Goal: Task Accomplishment & Management: Use online tool/utility

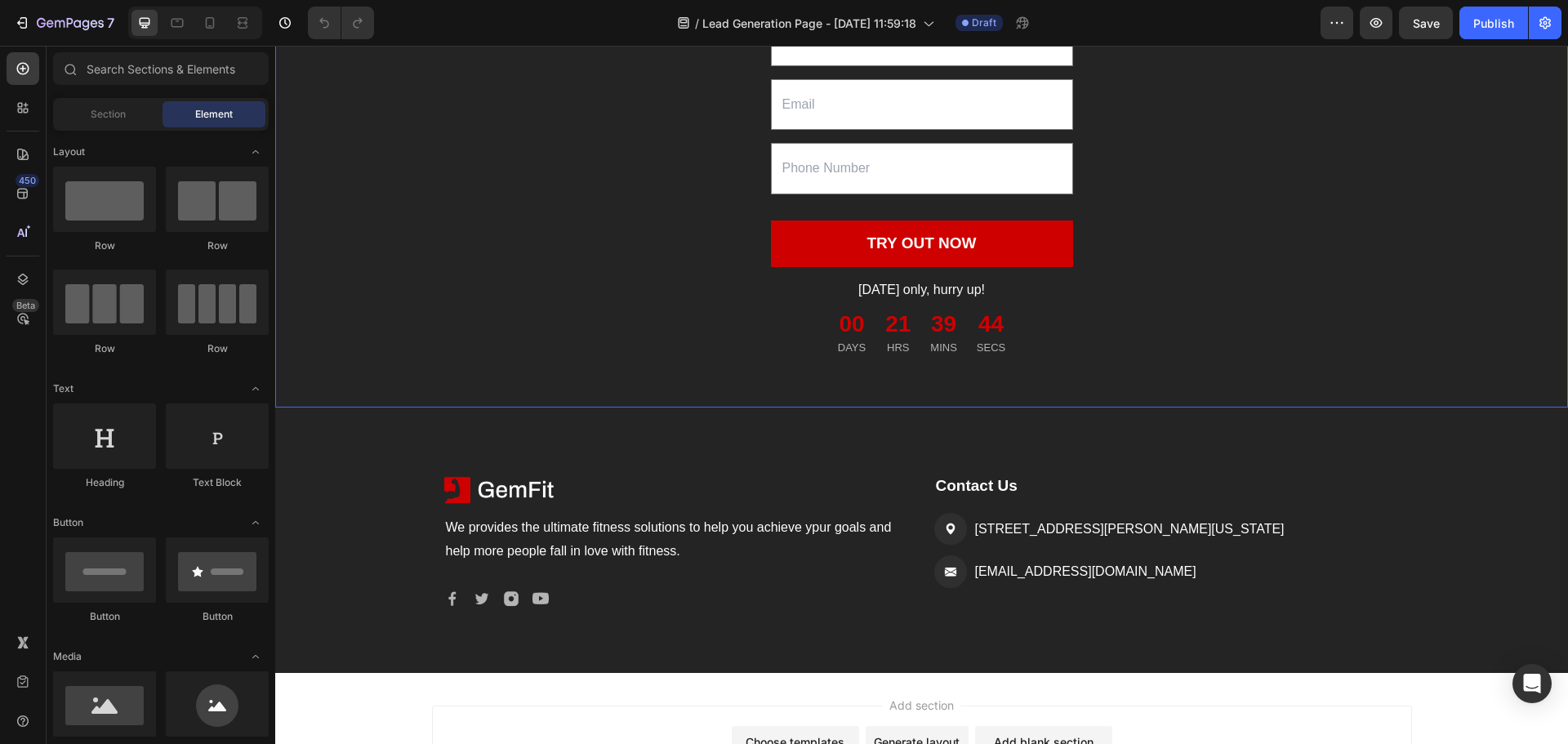
scroll to position [2206, 0]
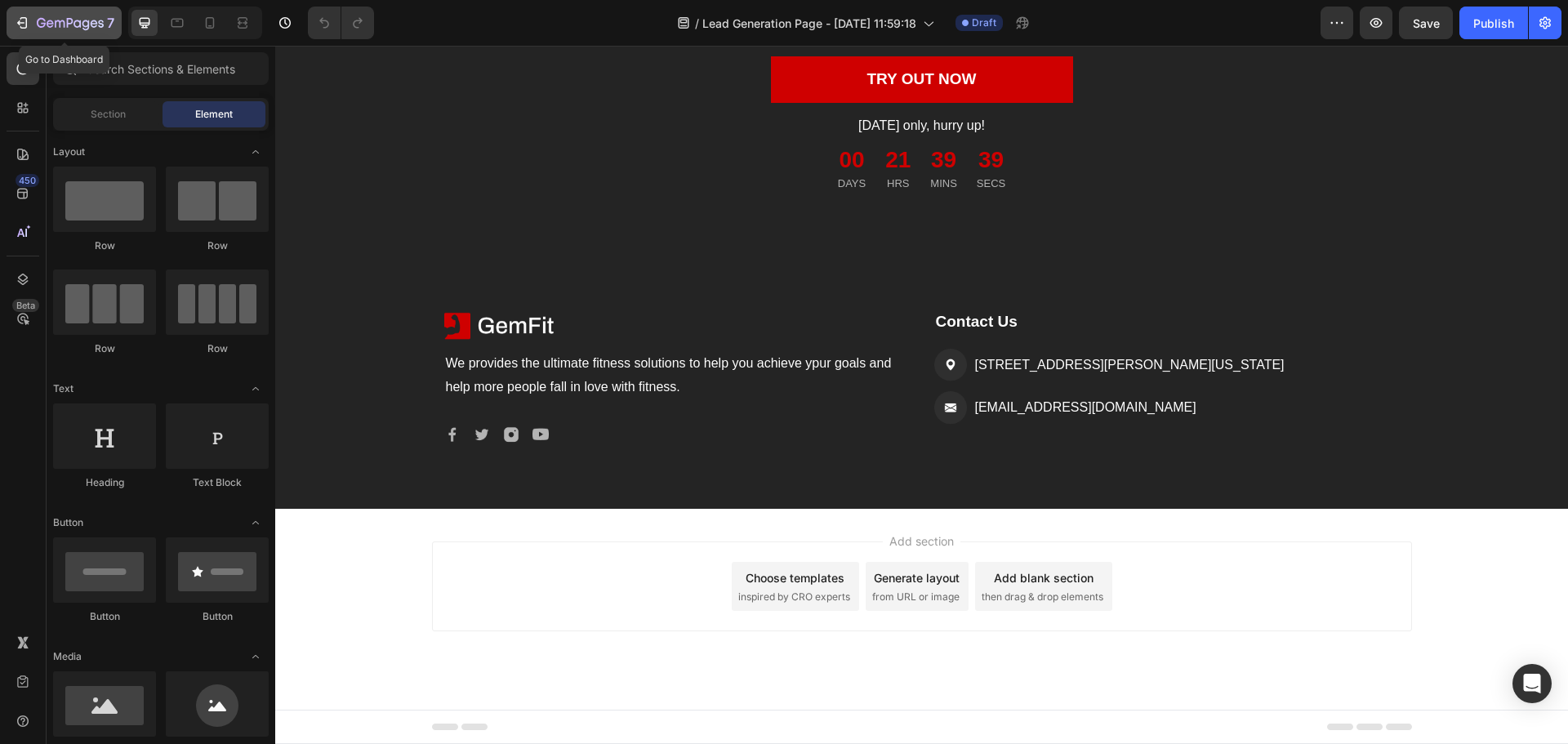
click at [20, 23] on icon "button" at bounding box center [21, 23] width 7 height 5
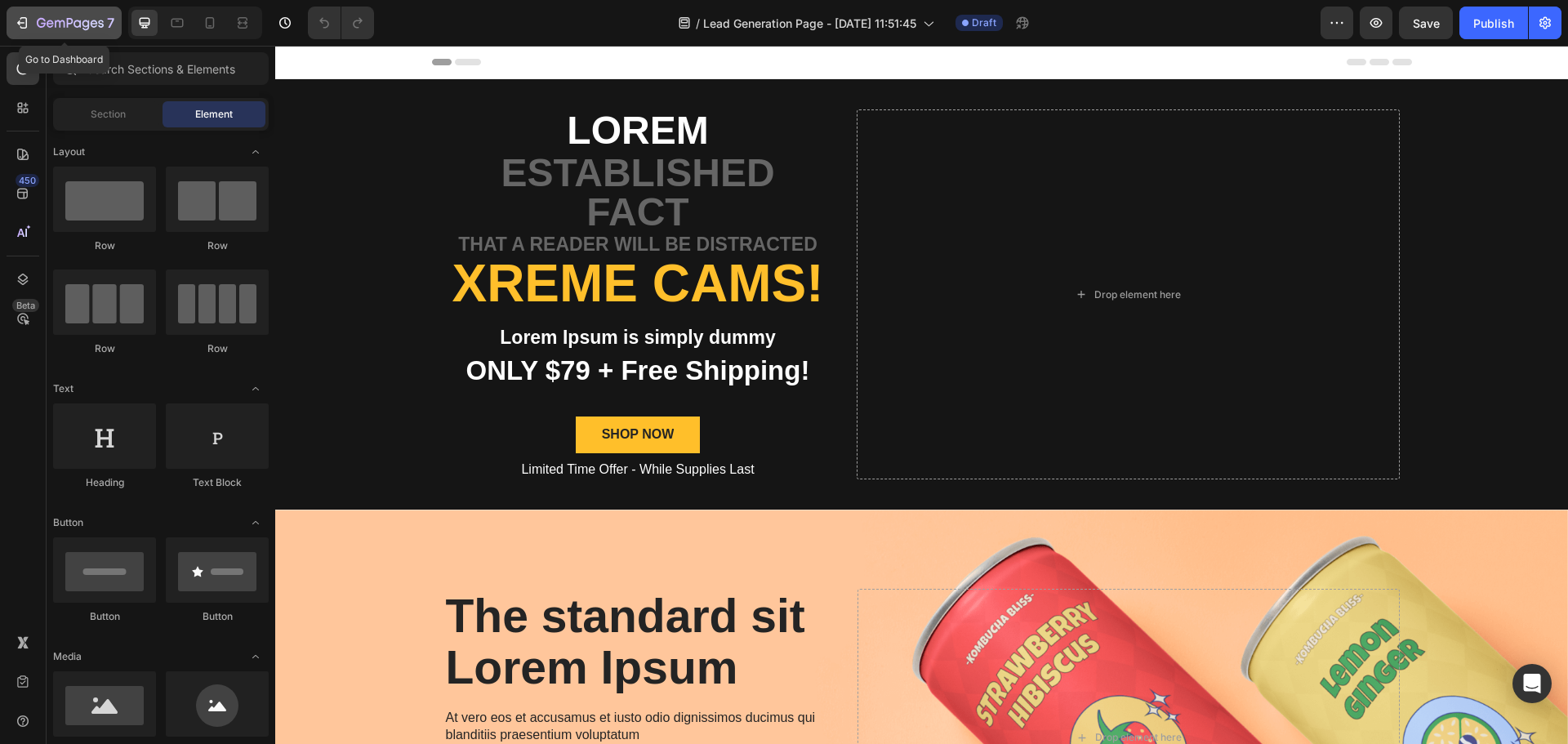
click at [22, 15] on icon "button" at bounding box center [22, 23] width 16 height 16
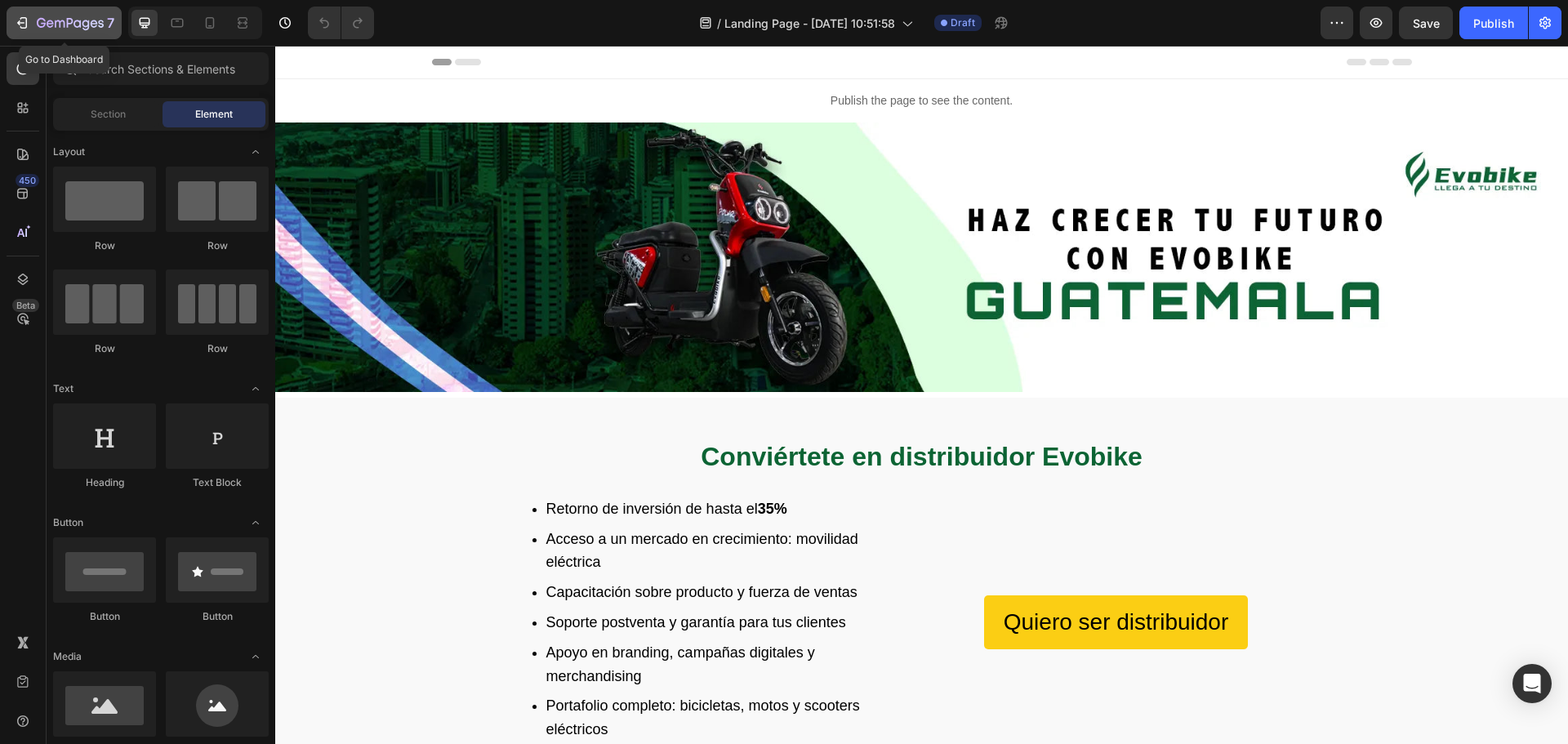
click at [23, 20] on icon "button" at bounding box center [22, 23] width 16 height 16
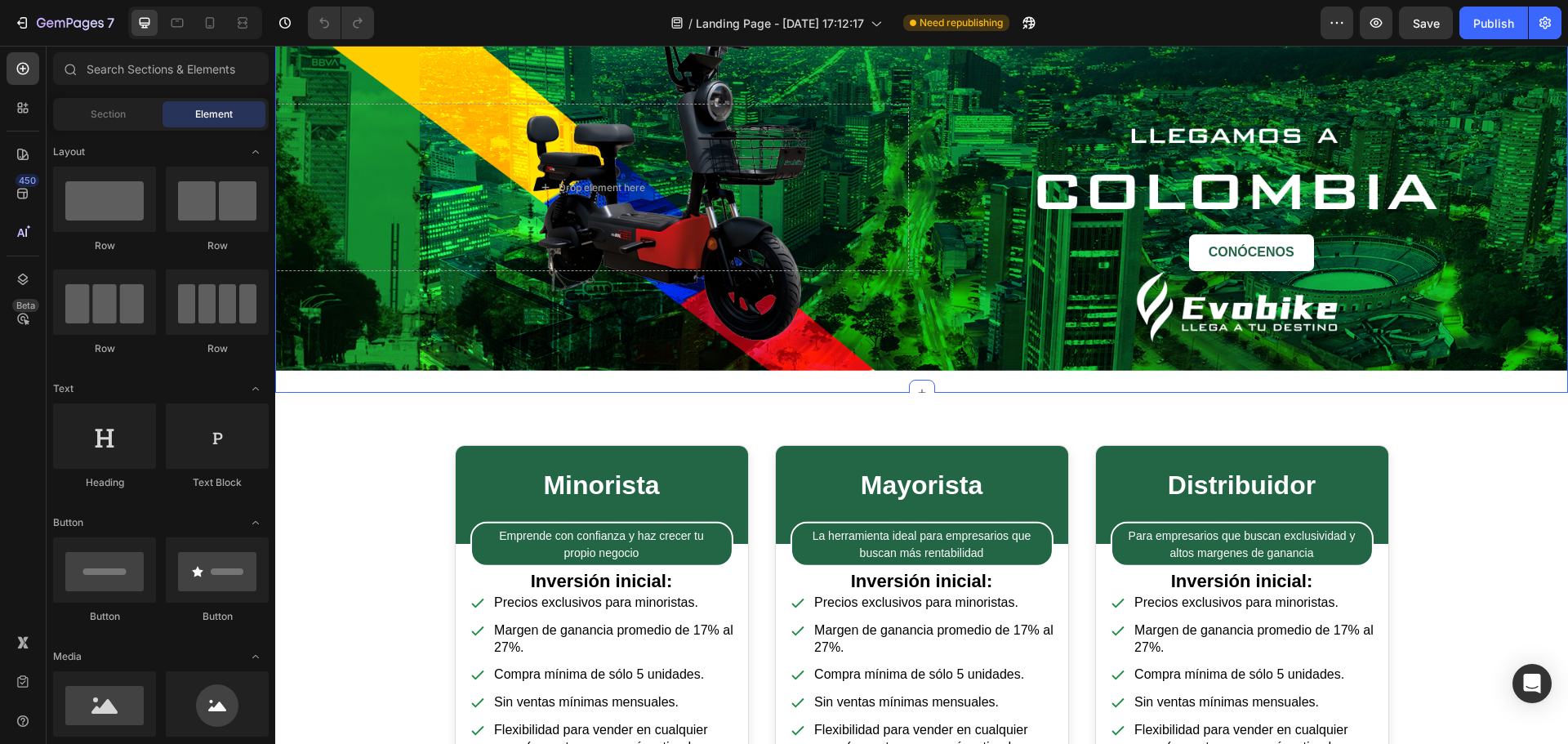
scroll to position [95, 0]
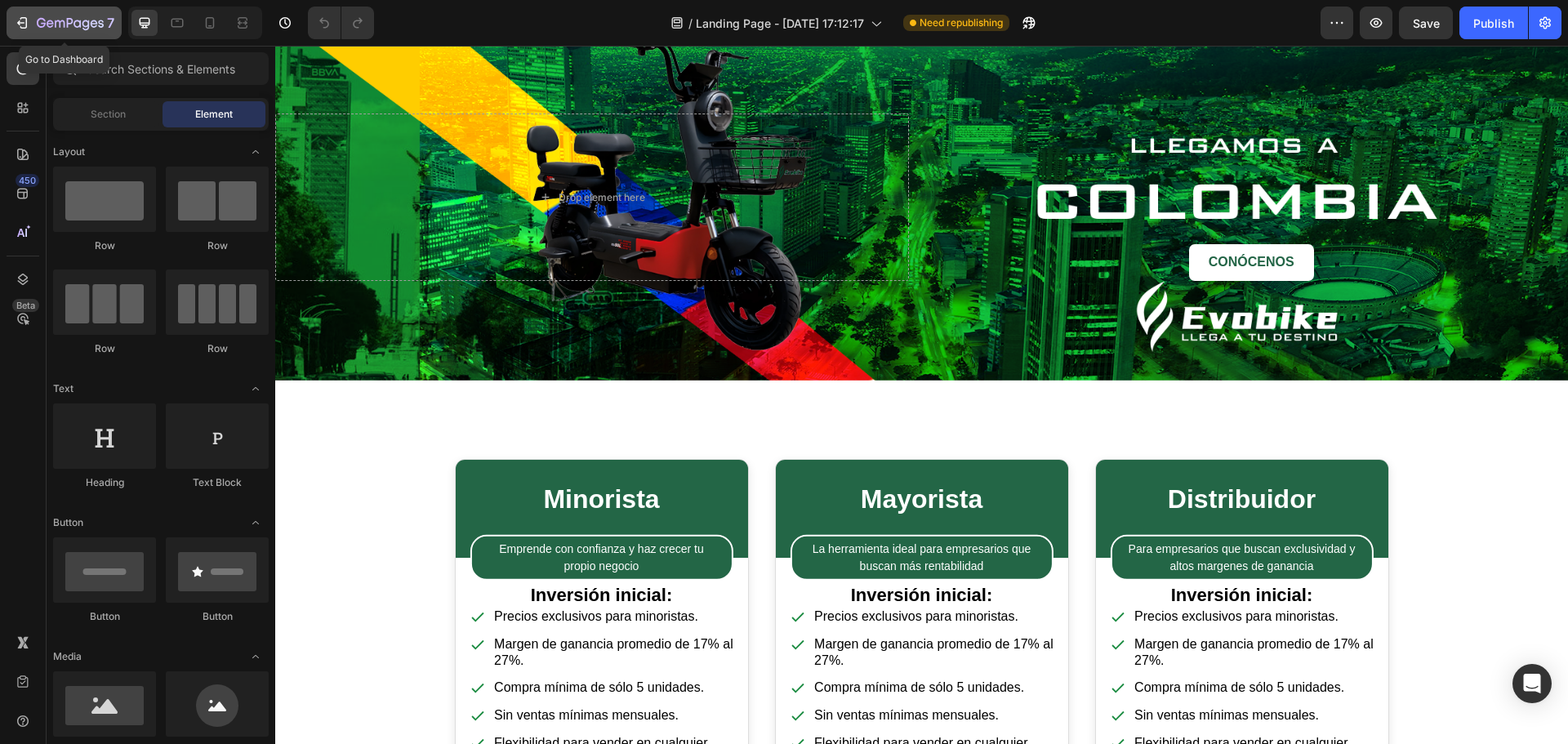
click at [22, 19] on icon "button" at bounding box center [24, 23] width 7 height 12
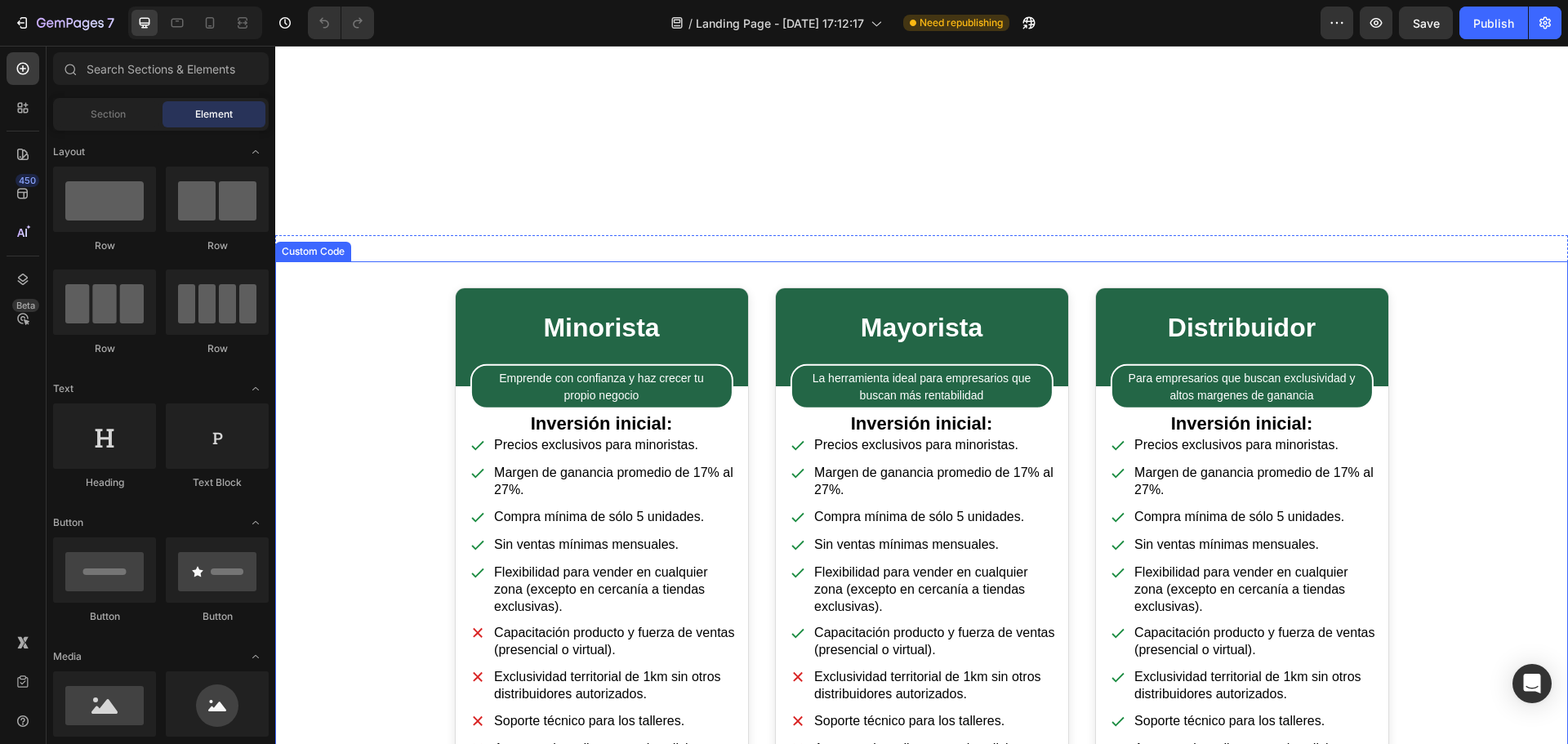
scroll to position [490, 0]
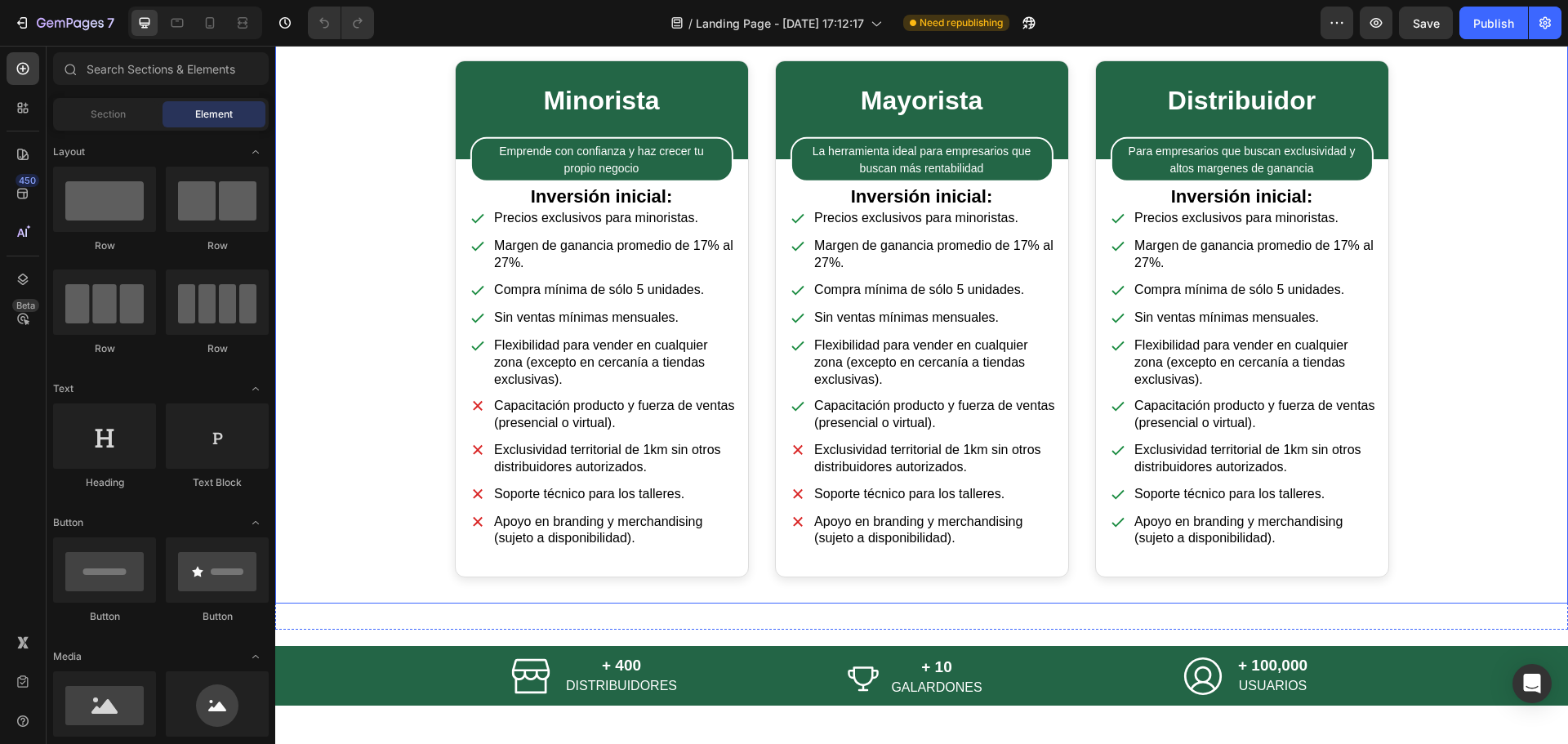
click at [363, 372] on div "Minorista Emprende con confianza y haz crecer tu propio negocio Inversión inici…" at bounding box center [921, 319] width 1292 height 517
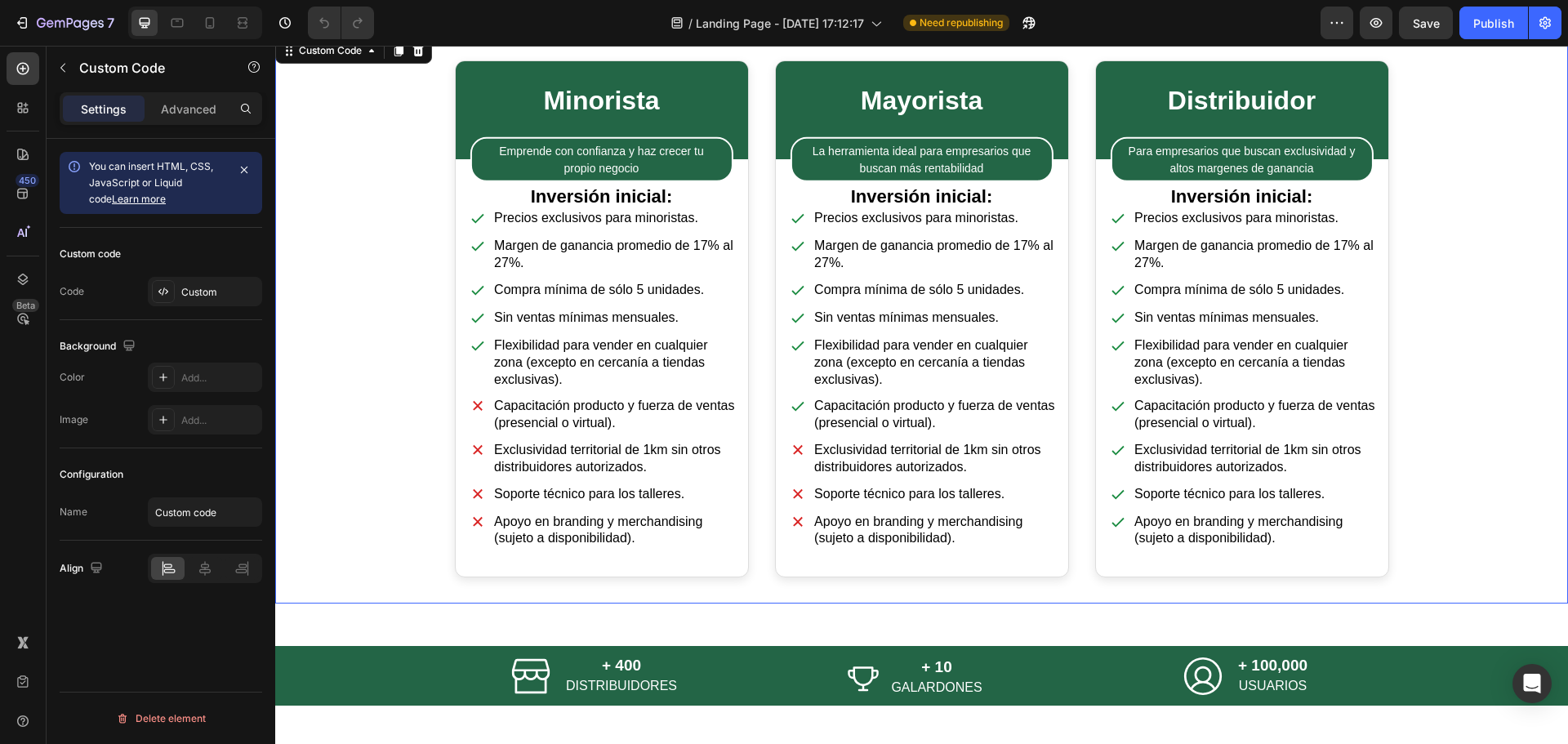
click at [363, 372] on div "Minorista Emprende con confianza y haz crecer tu propio negocio Inversión inici…" at bounding box center [921, 319] width 1292 height 517
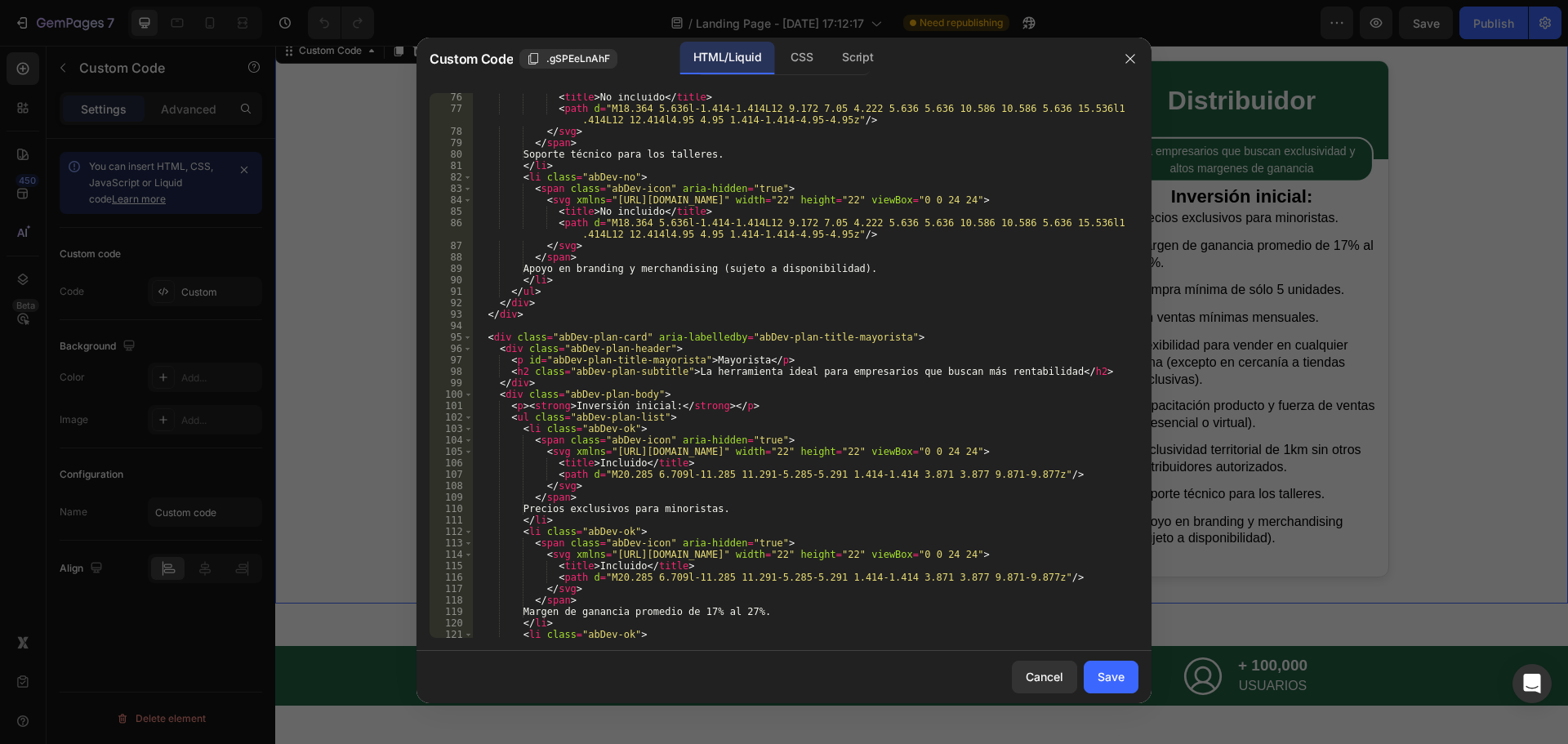
scroll to position [980, 0]
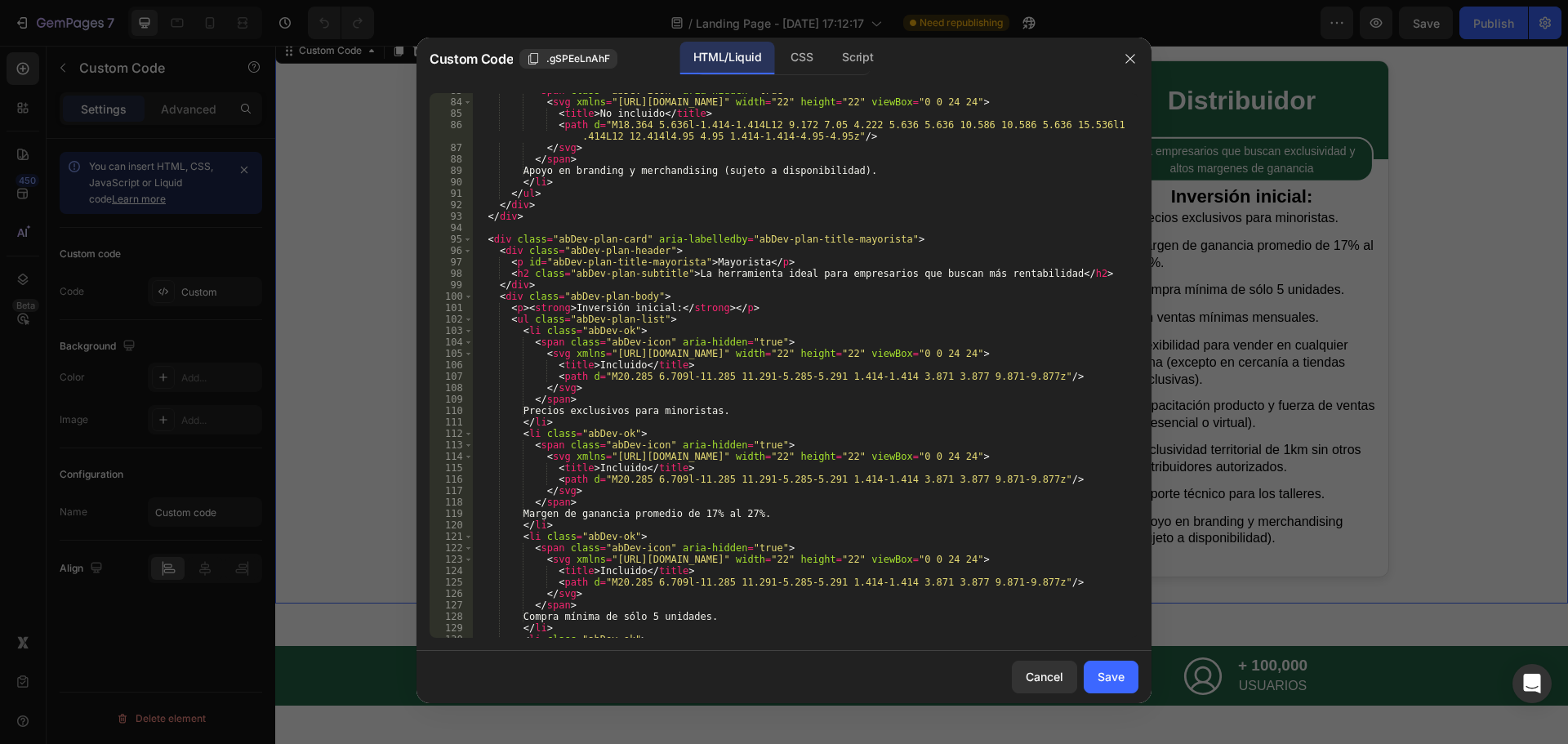
click at [695, 409] on div "< span class = "abDev-icon" aria-hidden = "true" > < svg xmlns = "[URL][DOMAIN_…" at bounding box center [799, 368] width 653 height 567
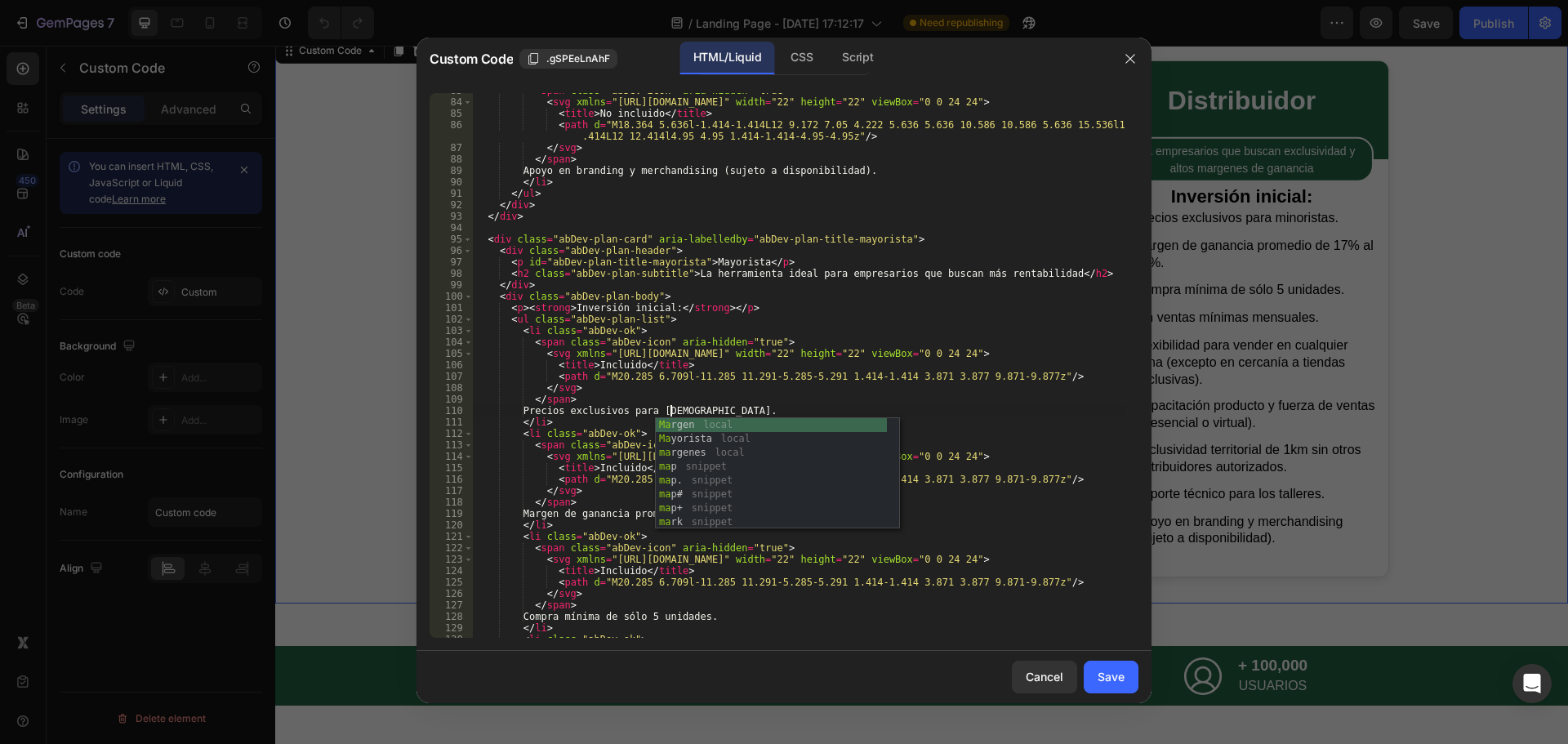
scroll to position [0, 16]
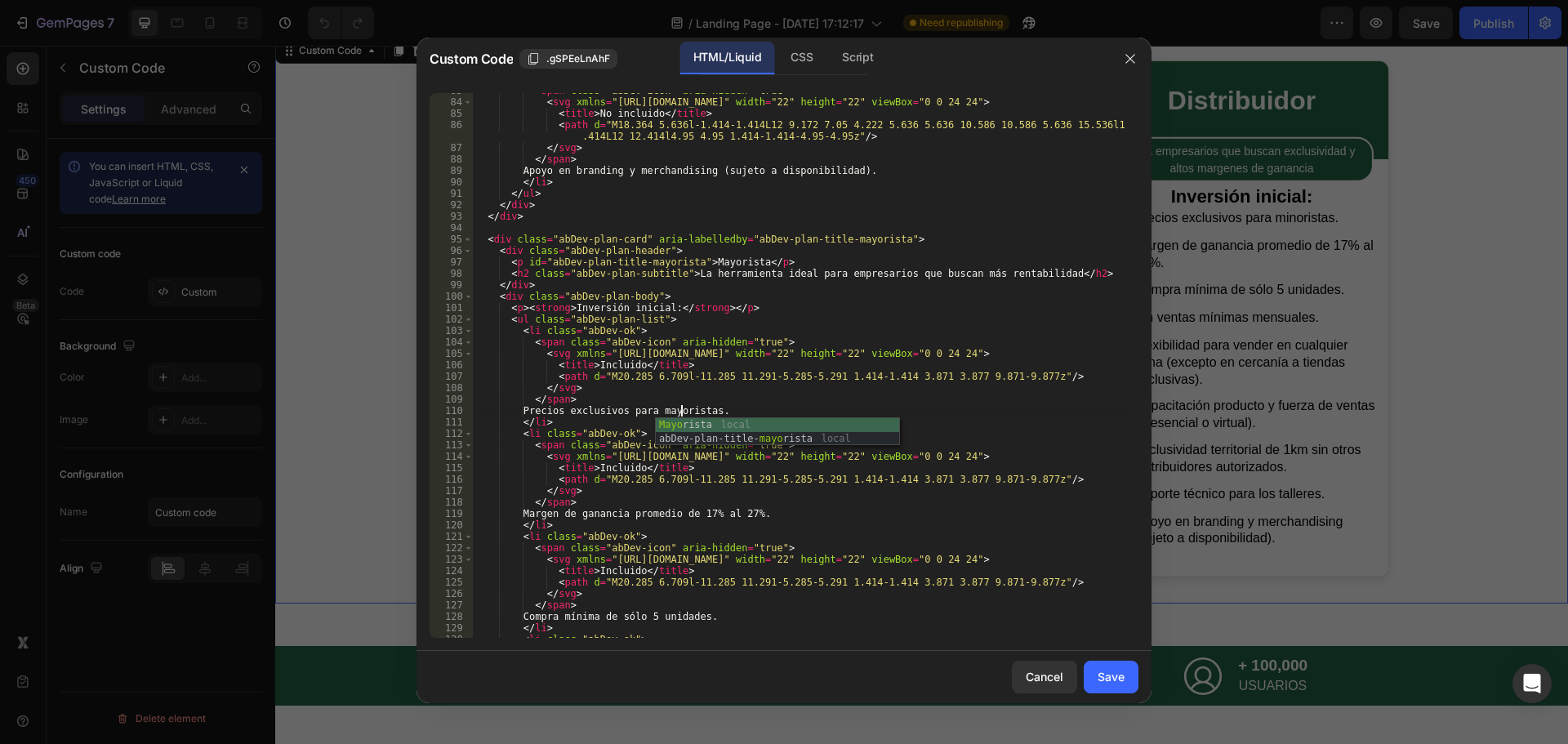
click at [860, 515] on div "< span class = "abDev-icon" aria-hidden = "true" > < svg xmlns = "[URL][DOMAIN_…" at bounding box center [799, 368] width 653 height 567
click at [707, 514] on div "< span class = "abDev-icon" aria-hidden = "true" > < svg xmlns = "[URL][DOMAIN_…" at bounding box center [799, 368] width 653 height 567
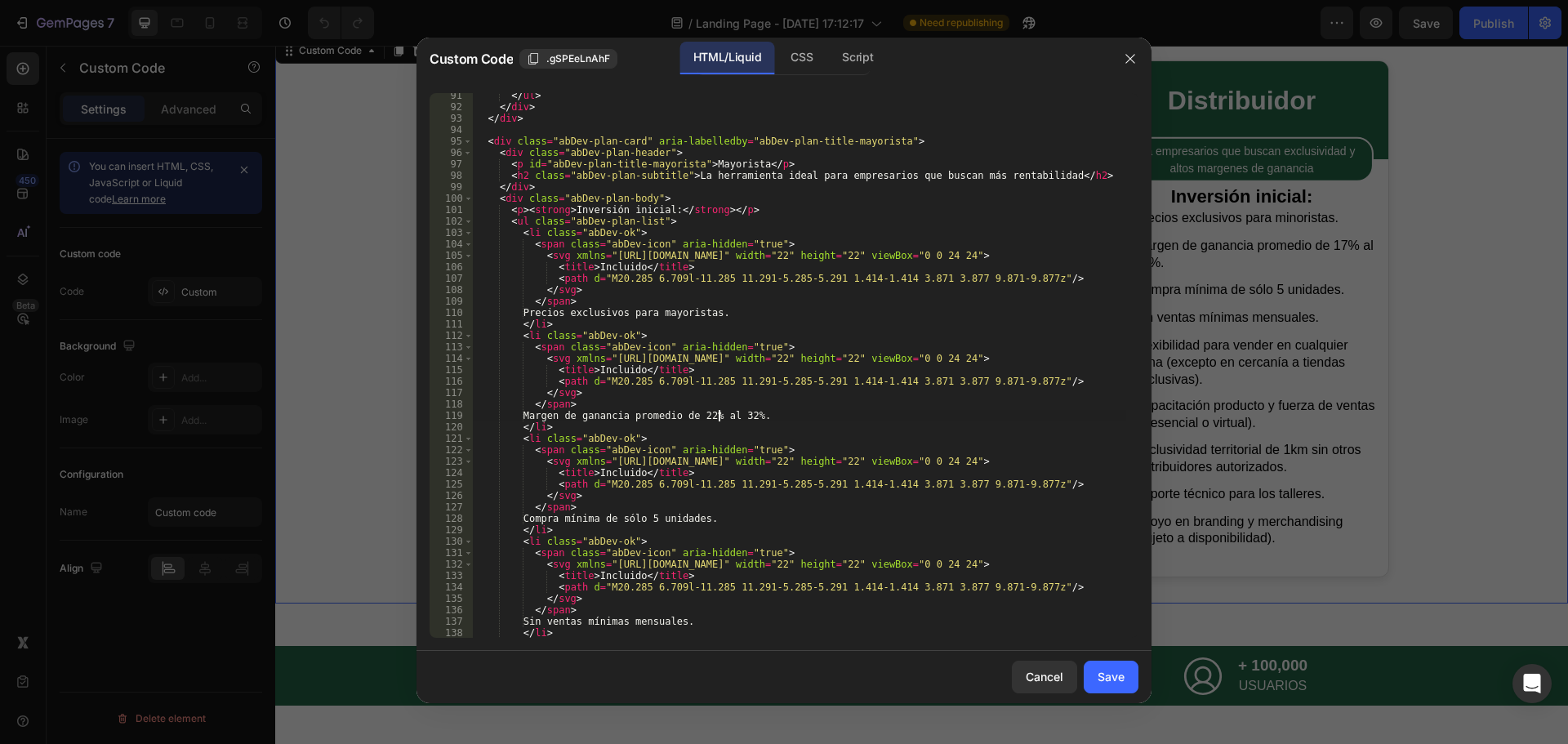
scroll to position [1078, 0]
drag, startPoint x: 653, startPoint y: 521, endPoint x: 620, endPoint y: 521, distance: 33.0
click at [620, 521] on div "</ ul > </ div > </ div > < div class = "abDev-plan-card" aria-labelledby = "ab…" at bounding box center [799, 374] width 653 height 567
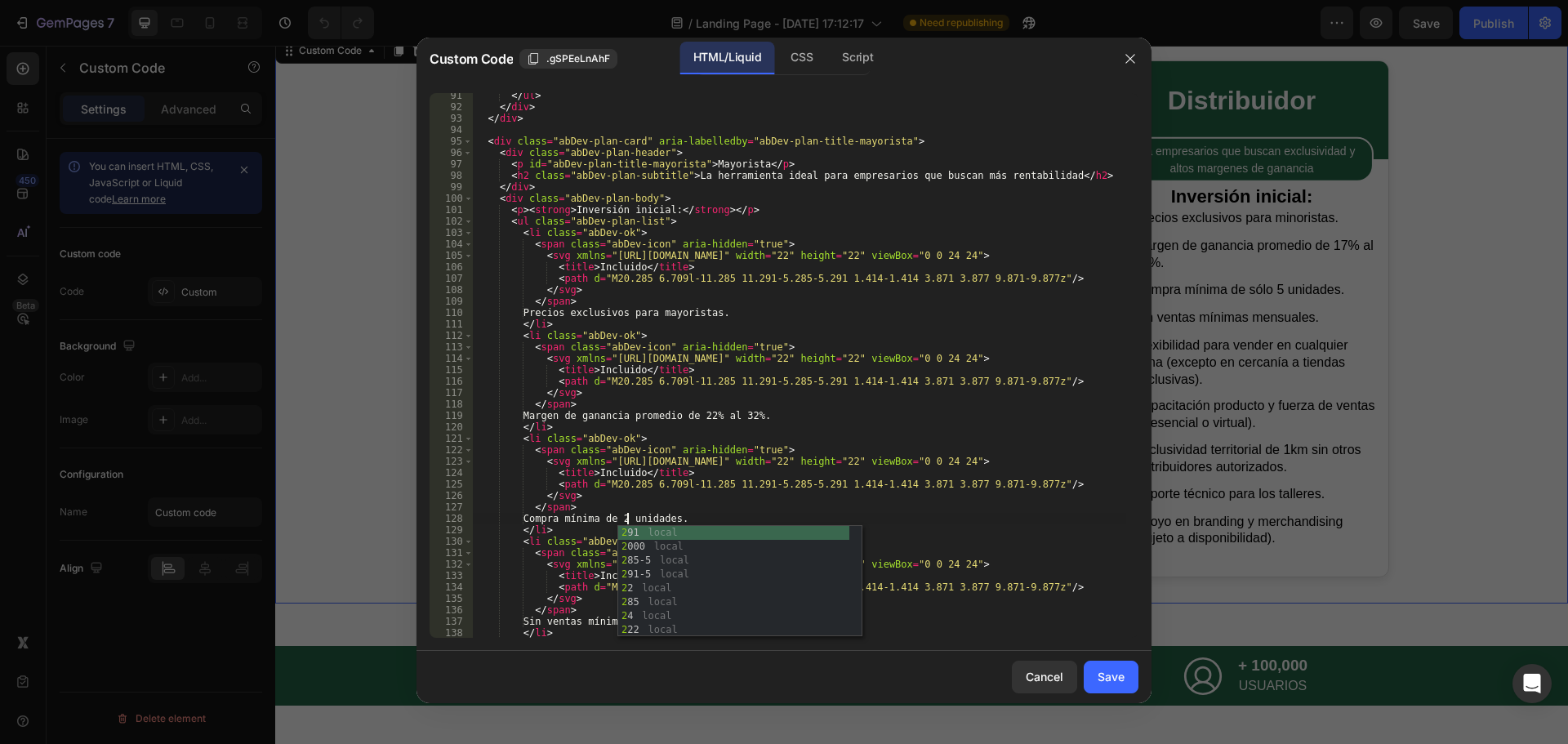
scroll to position [0, 14]
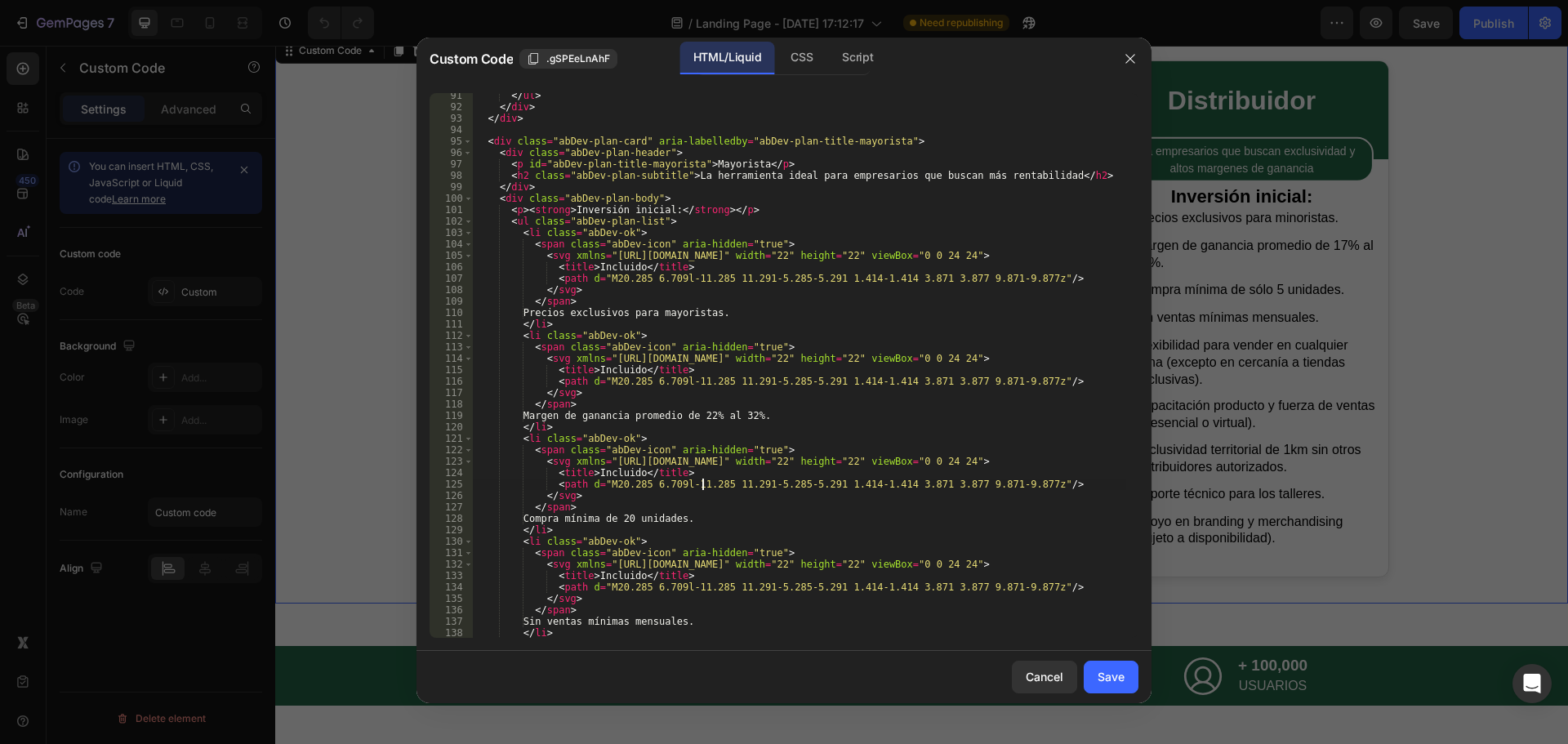
click at [700, 483] on div "</ ul > </ div > </ div > < div class = "abDev-plan-card" aria-labelledby = "ab…" at bounding box center [799, 374] width 653 height 567
click at [701, 522] on div "</ ul > </ div > </ div > < div class = "abDev-plan-card" aria-labelledby = "ab…" at bounding box center [799, 374] width 653 height 567
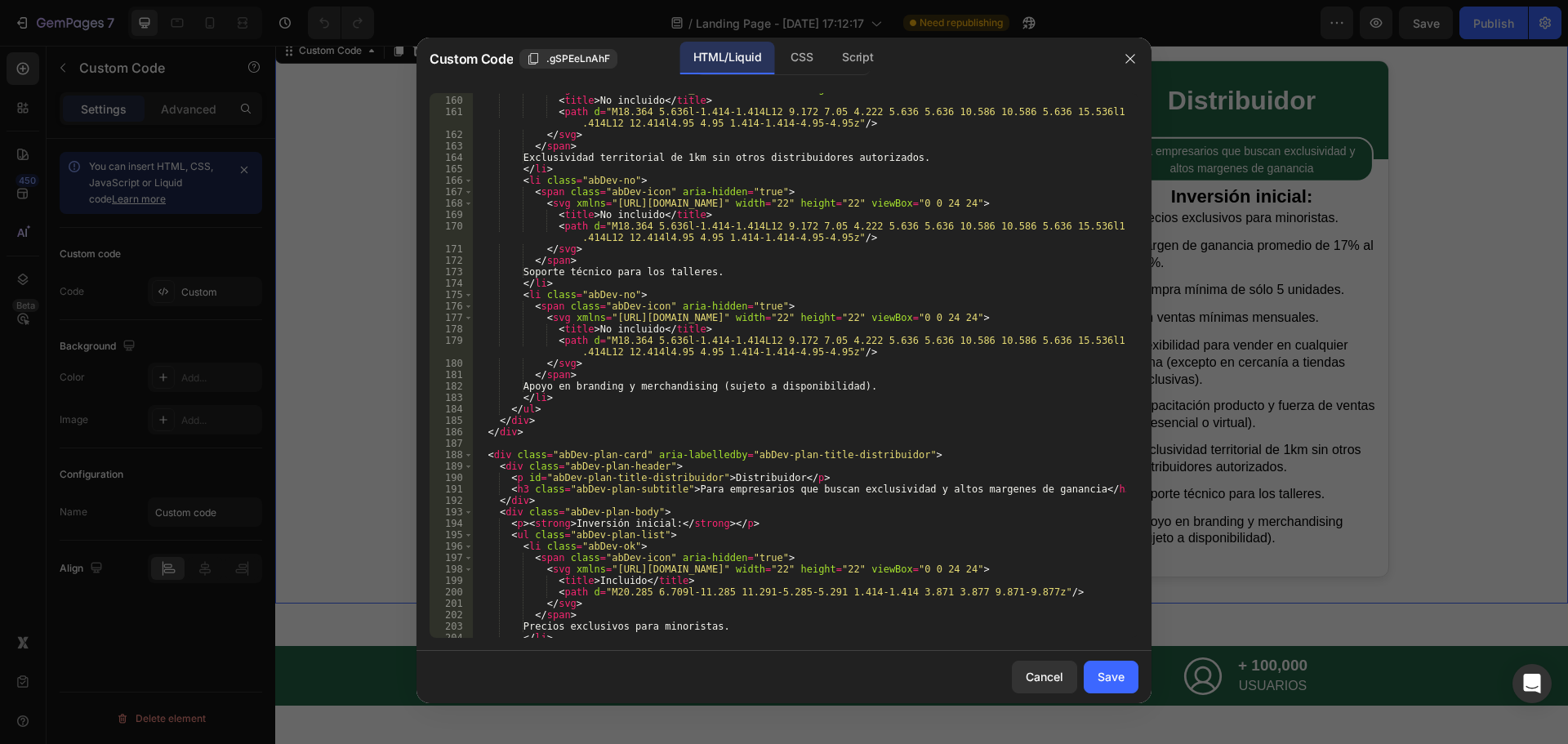
scroll to position [1960, 0]
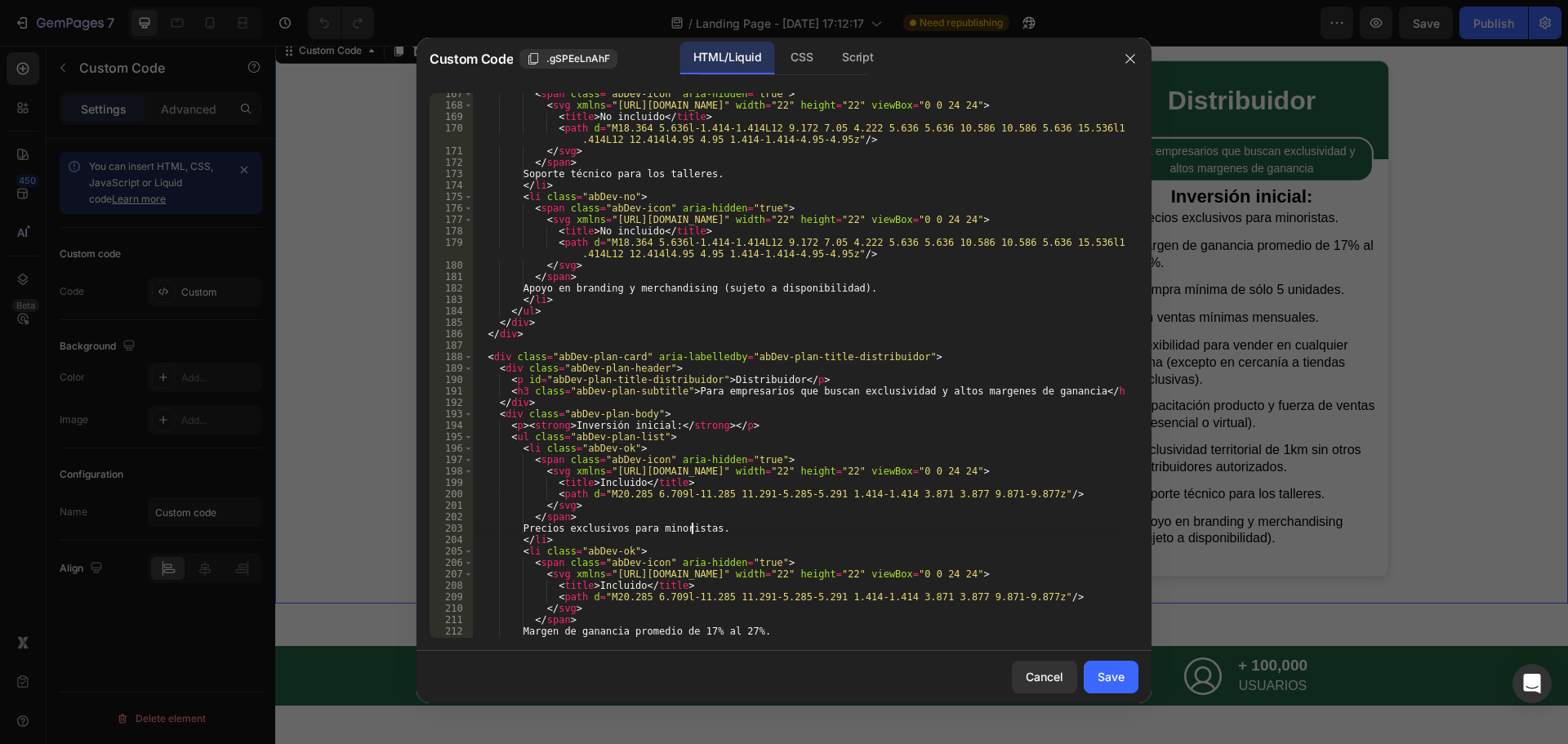
click at [690, 527] on div "< span class = "abDev-icon" aria-hidden = "true" > < svg xmlns = "[URL][DOMAIN_…" at bounding box center [799, 372] width 653 height 567
click at [774, 531] on div "< span class = "abDev-icon" aria-hidden = "true" > < svg xmlns = "[URL][DOMAIN_…" at bounding box center [799, 372] width 653 height 567
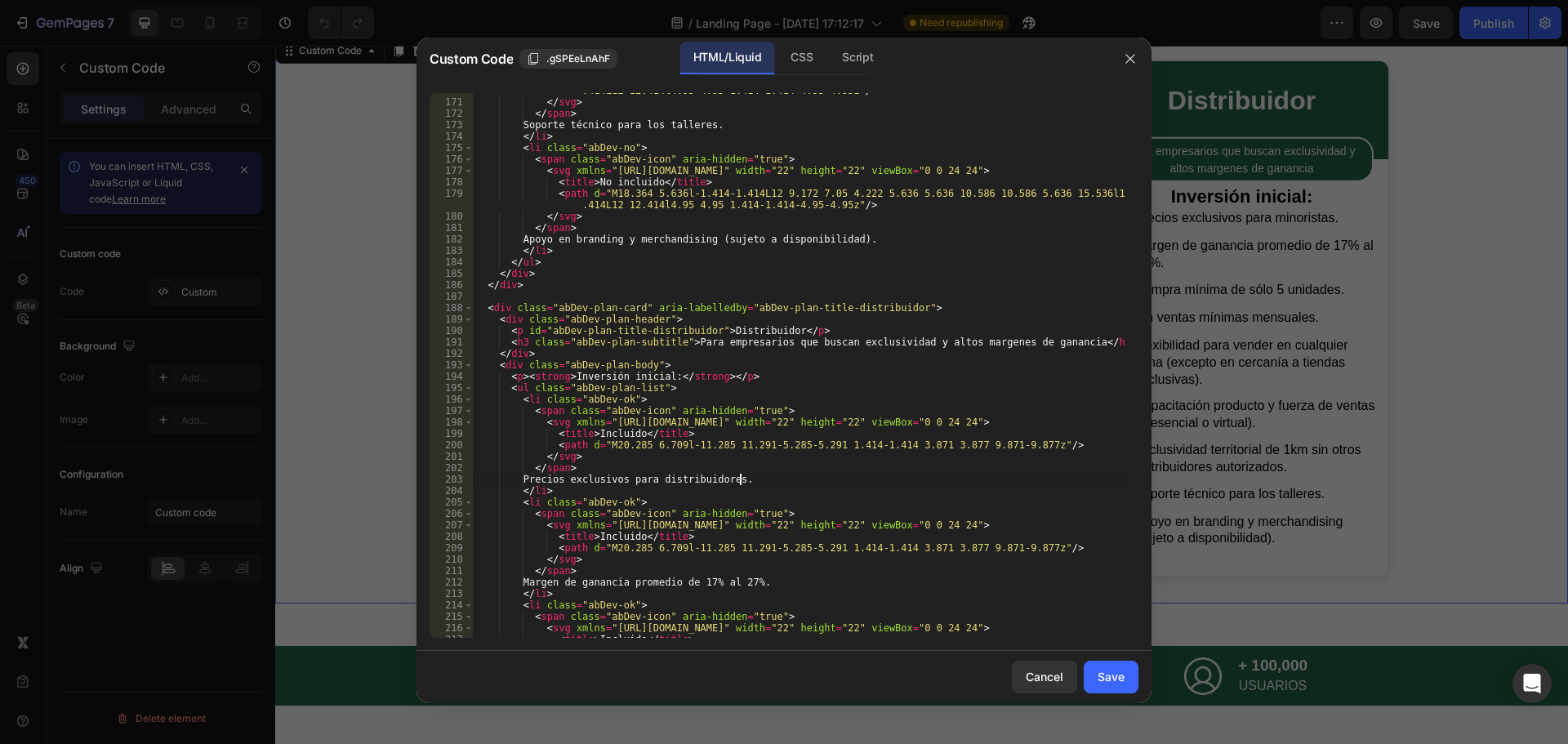
scroll to position [2107, 0]
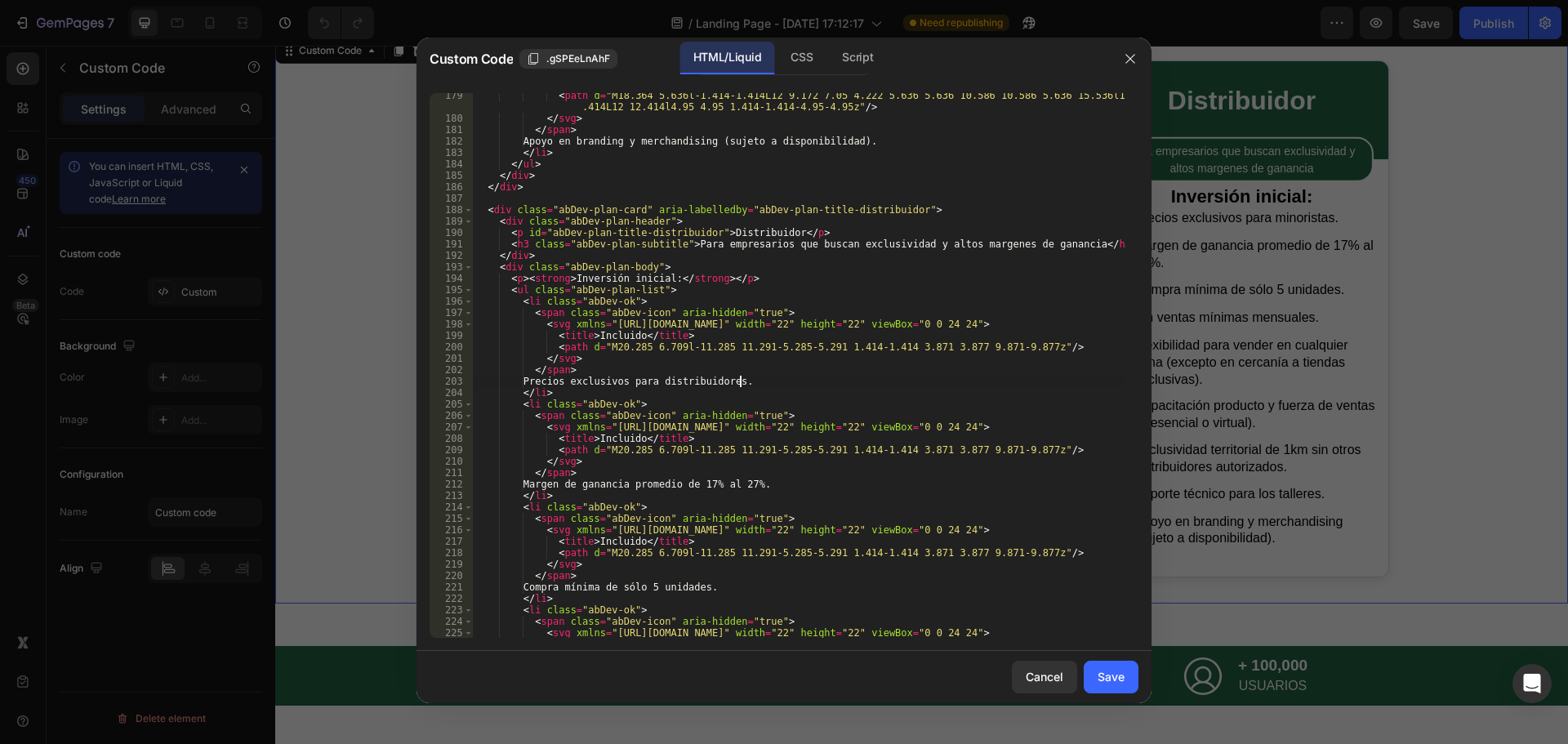
click at [706, 485] on div "< path d = "M18.364 5.636l-1.414-1.414L12 9.172 7.05 4.222 5.636 5.636 10.586 1…" at bounding box center [799, 379] width 653 height 579
click at [787, 494] on div "< path d = "M18.364 5.636l-1.414-1.414L12 9.172 7.05 4.222 5.636 5.636 10.586 1…" at bounding box center [799, 379] width 653 height 579
click at [769, 486] on div "< path d = "M18.364 5.636l-1.414-1.414L12 9.172 7.05 4.222 5.636 5.636 10.586 1…" at bounding box center [799, 379] width 653 height 579
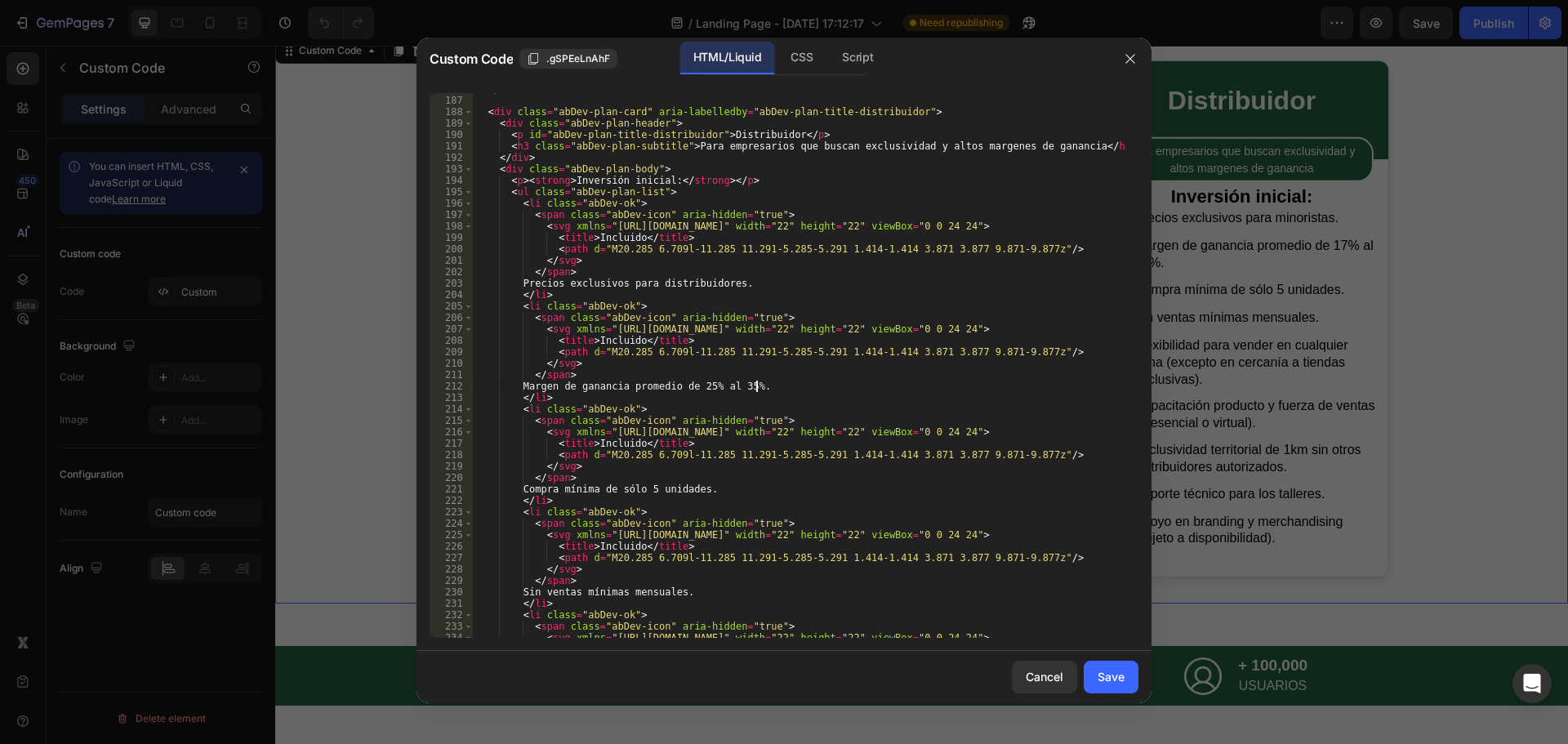
scroll to position [2303, 0]
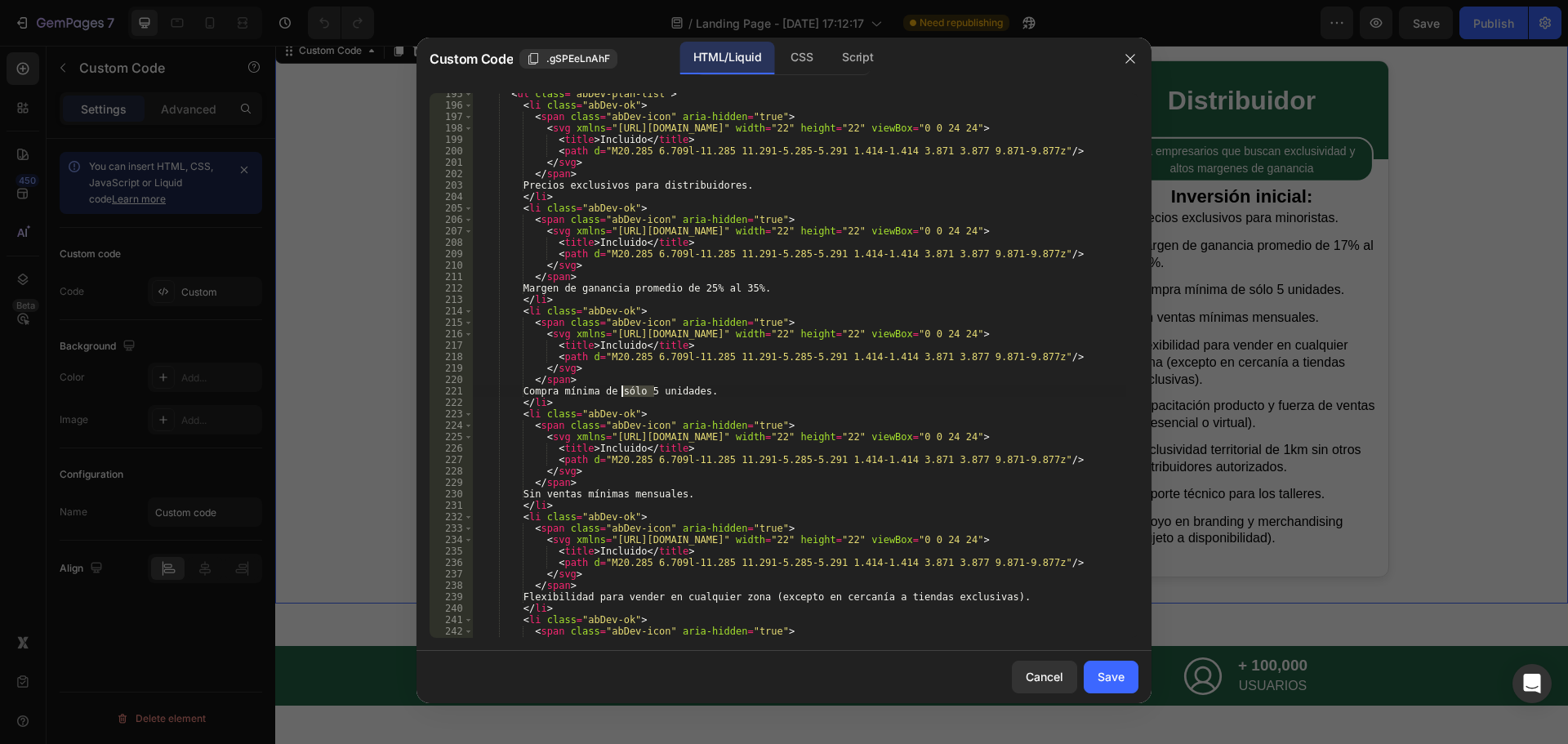
drag, startPoint x: 654, startPoint y: 391, endPoint x: 623, endPoint y: 392, distance: 31.0
click at [623, 392] on div "< ul class = "abDev-plan-list" > < li class = "abDev-ok" > < span class = "abDe…" at bounding box center [799, 372] width 653 height 567
click at [721, 397] on div "< ul class = "abDev-plan-list" > < li class = "abDev-ok" > < span class = "abDe…" at bounding box center [799, 372] width 653 height 567
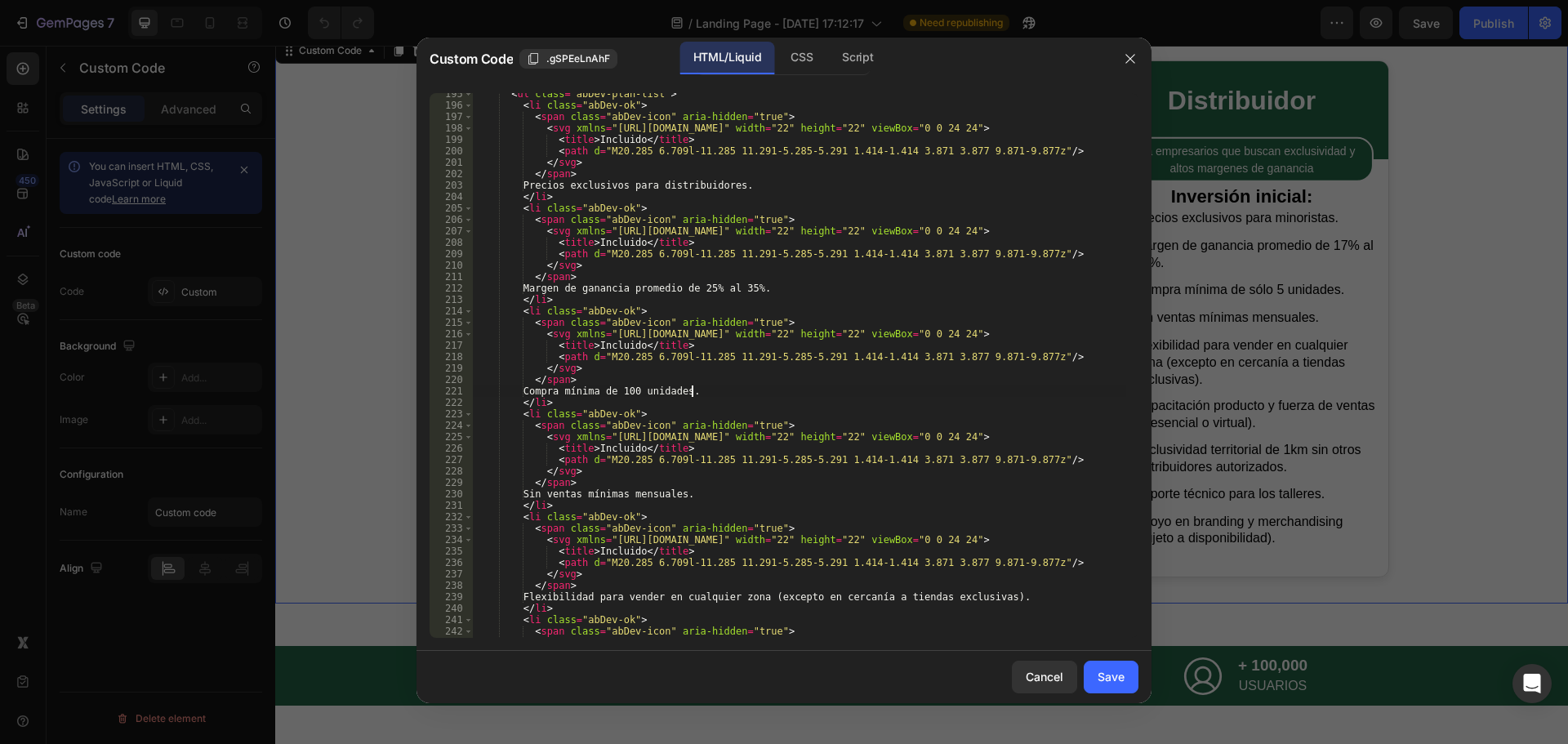
click at [707, 388] on div "< ul class = "abDev-plan-list" > < li class = "abDev-ok" > < span class = "abDe…" at bounding box center [799, 372] width 653 height 567
click at [680, 459] on div "< ul class = "abDev-plan-list" > < li class = "abDev-ok" > < span class = "abDe…" at bounding box center [799, 372] width 653 height 567
click at [716, 381] on div "< ul class = "abDev-plan-list" > < li class = "abDev-ok" > < span class = "abDe…" at bounding box center [799, 372] width 653 height 567
click at [716, 383] on div "< ul class = "abDev-plan-list" > < li class = "abDev-ok" > < span class = "abDe…" at bounding box center [799, 372] width 653 height 567
click at [718, 391] on div "< ul class = "abDev-plan-list" > < li class = "abDev-ok" > < span class = "abDe…" at bounding box center [799, 372] width 653 height 567
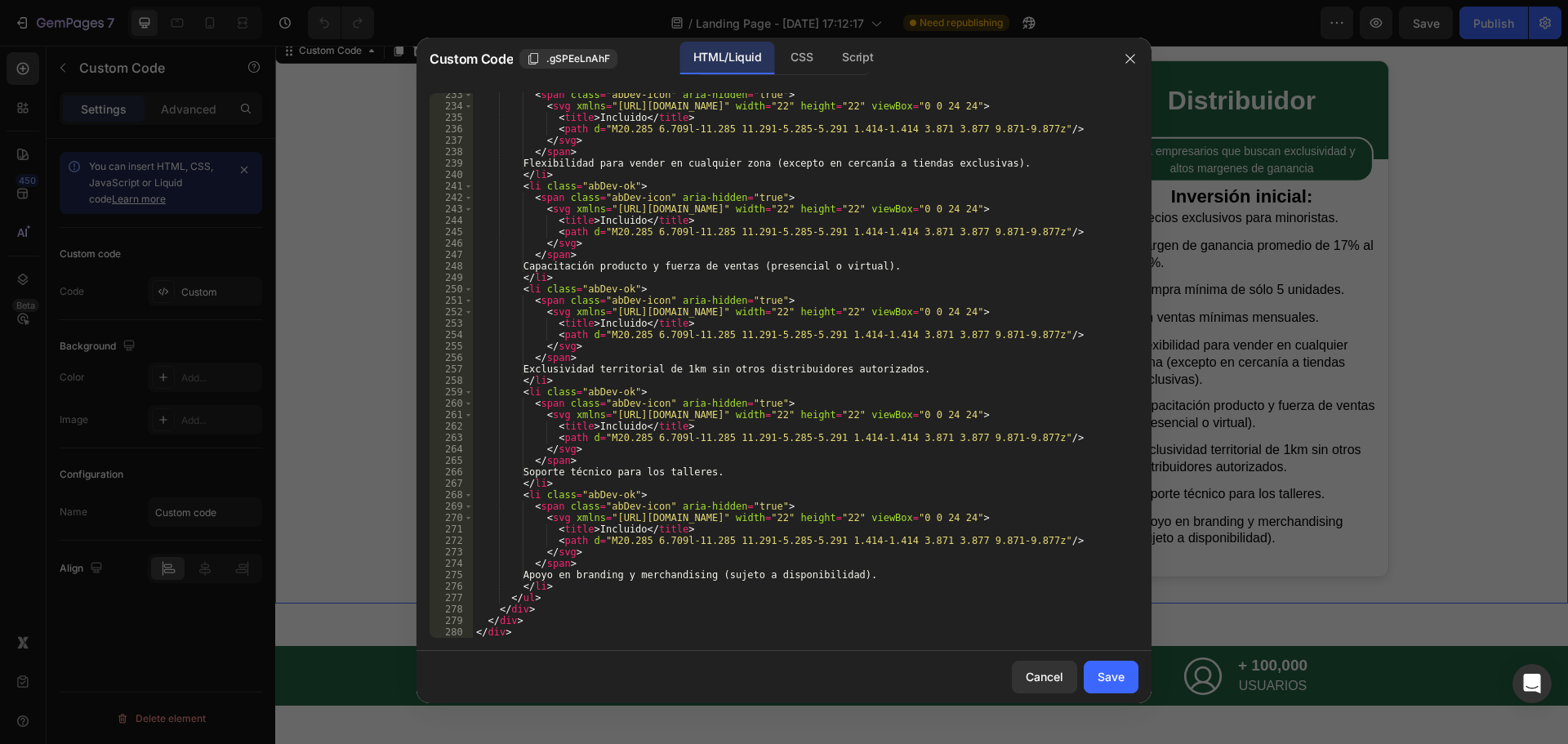
scroll to position [2736, 0]
type textarea "Compra mínima de 100 unidades."
click at [1118, 685] on div "Save" at bounding box center [1111, 676] width 27 height 17
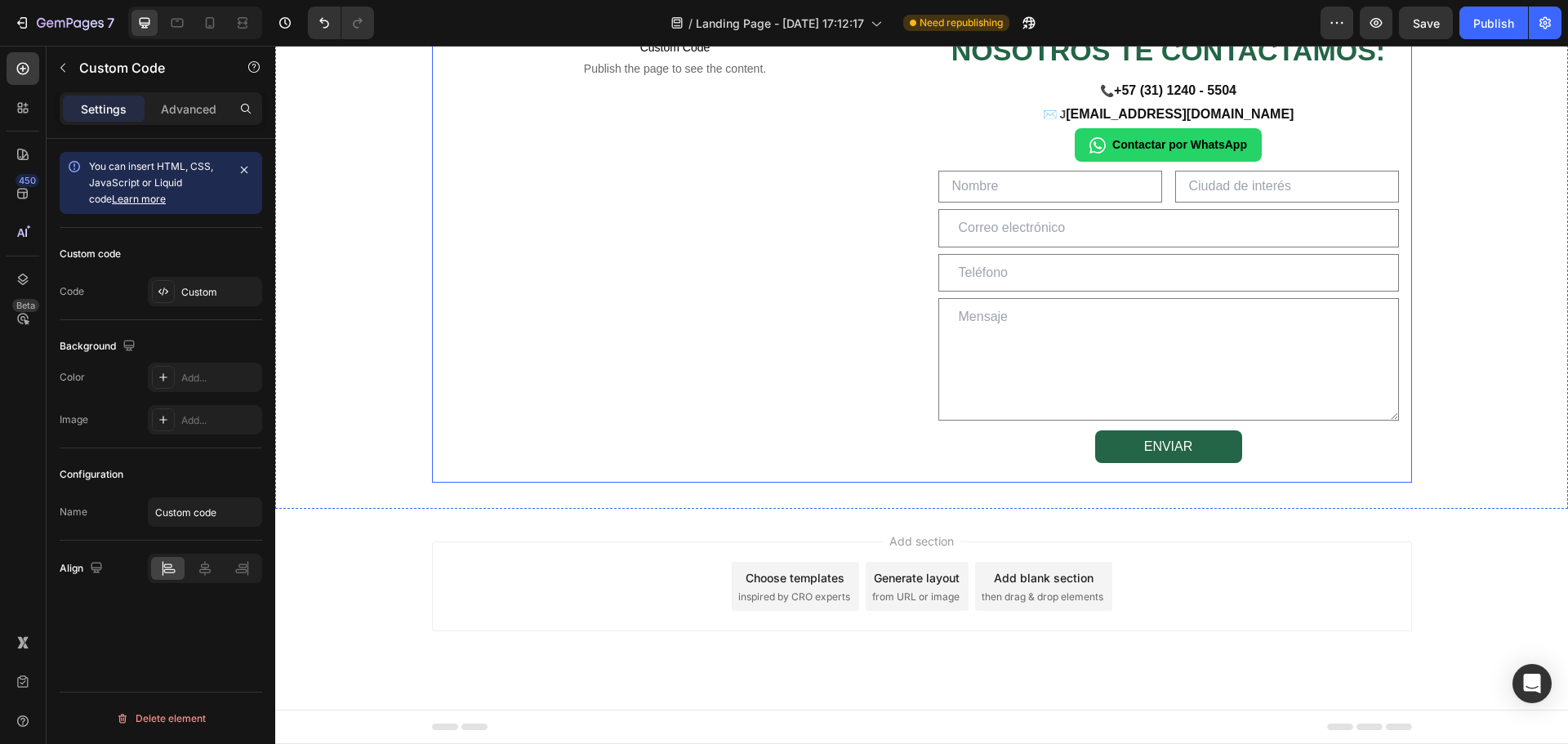
scroll to position [2029, 0]
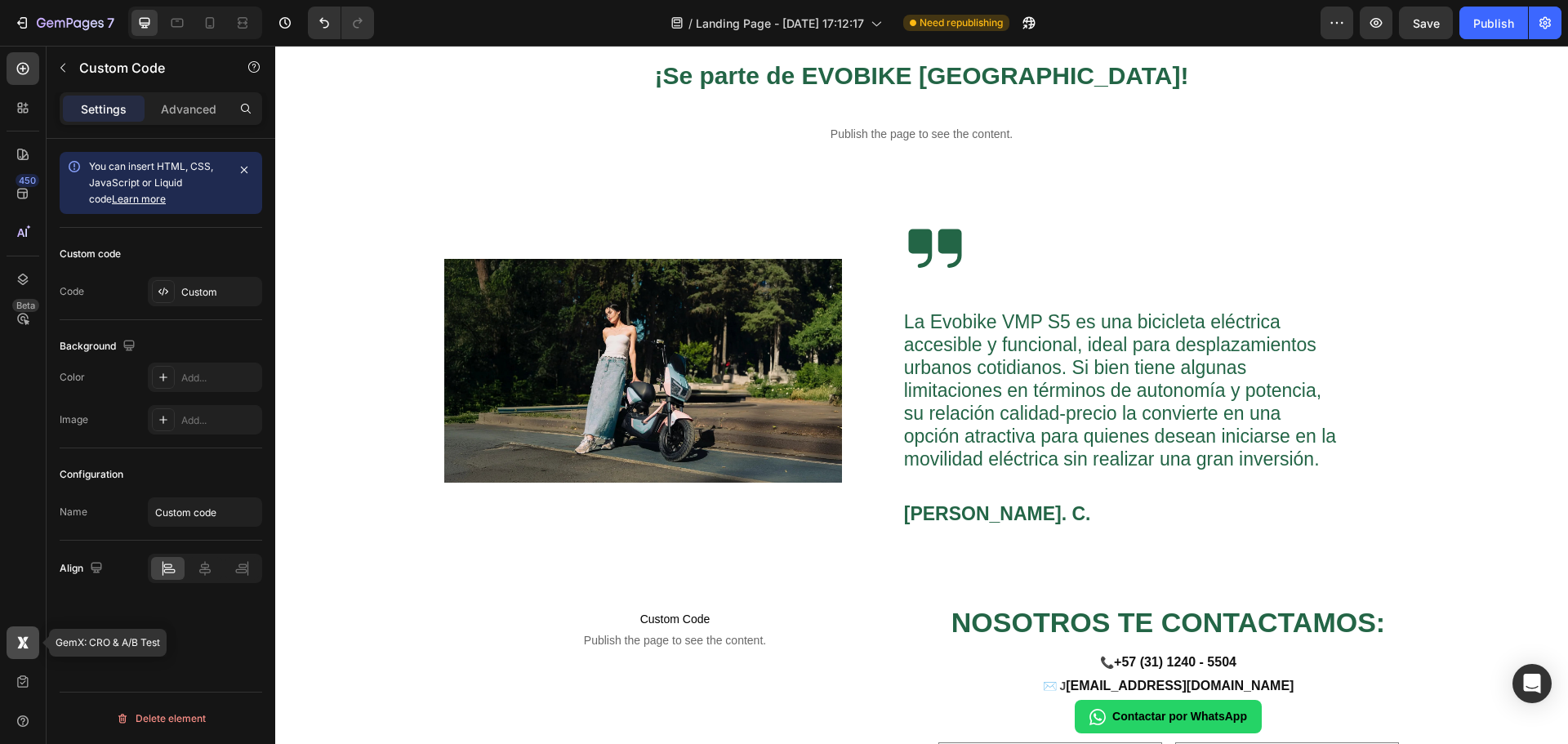
click at [27, 639] on icon at bounding box center [25, 639] width 5 height 5
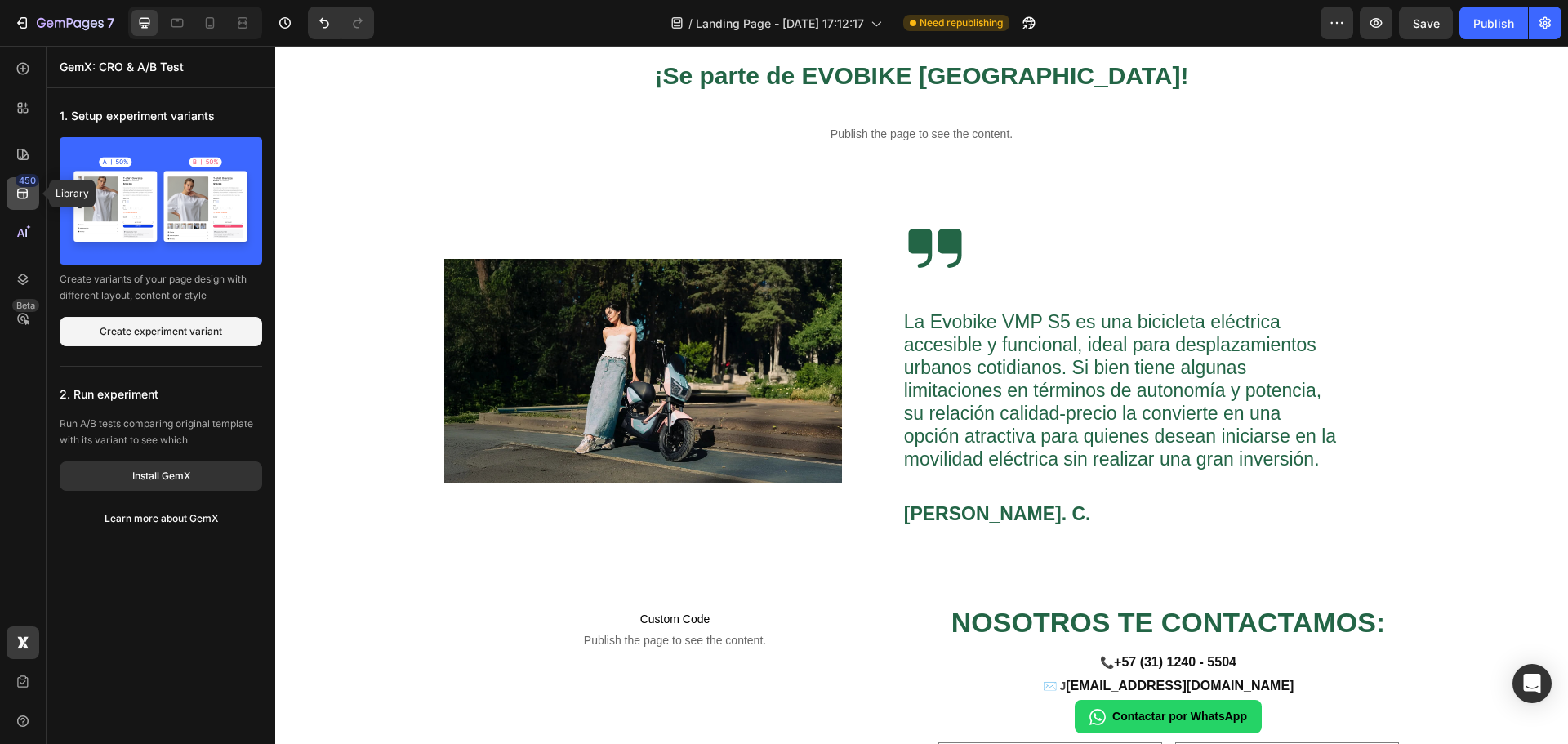
click at [18, 195] on icon at bounding box center [23, 194] width 11 height 11
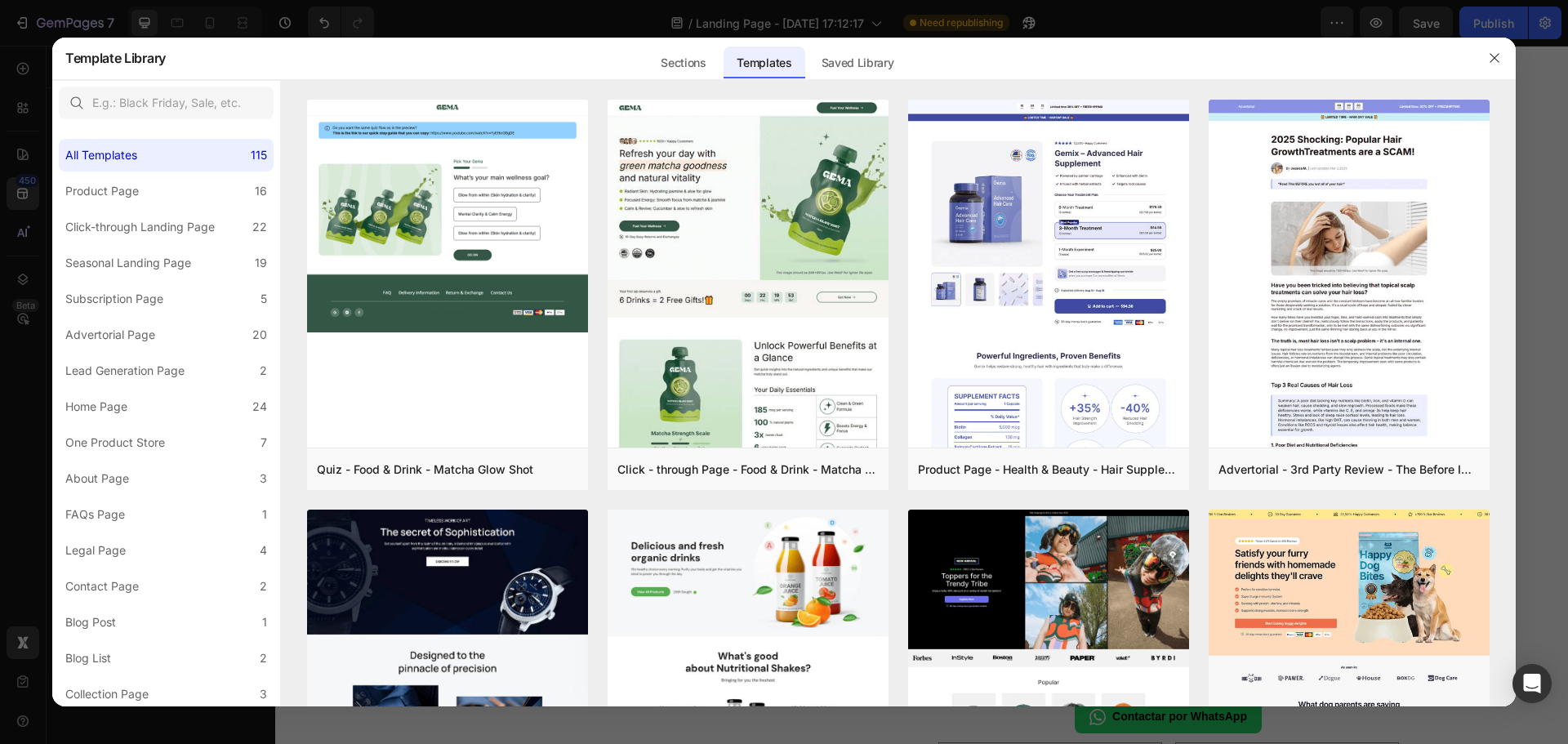
click at [24, 402] on div at bounding box center [784, 372] width 1568 height 744
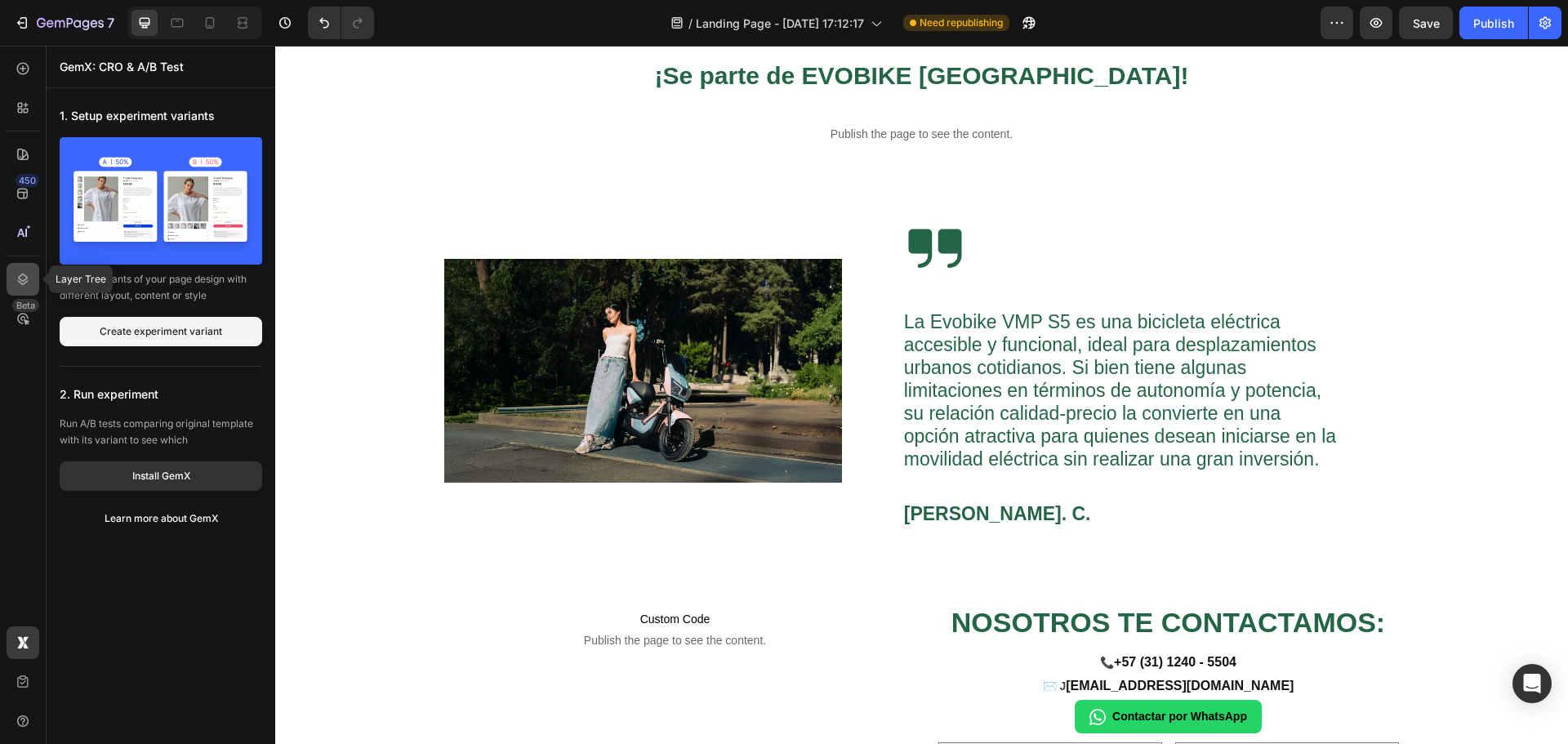
click at [19, 286] on icon at bounding box center [23, 279] width 16 height 16
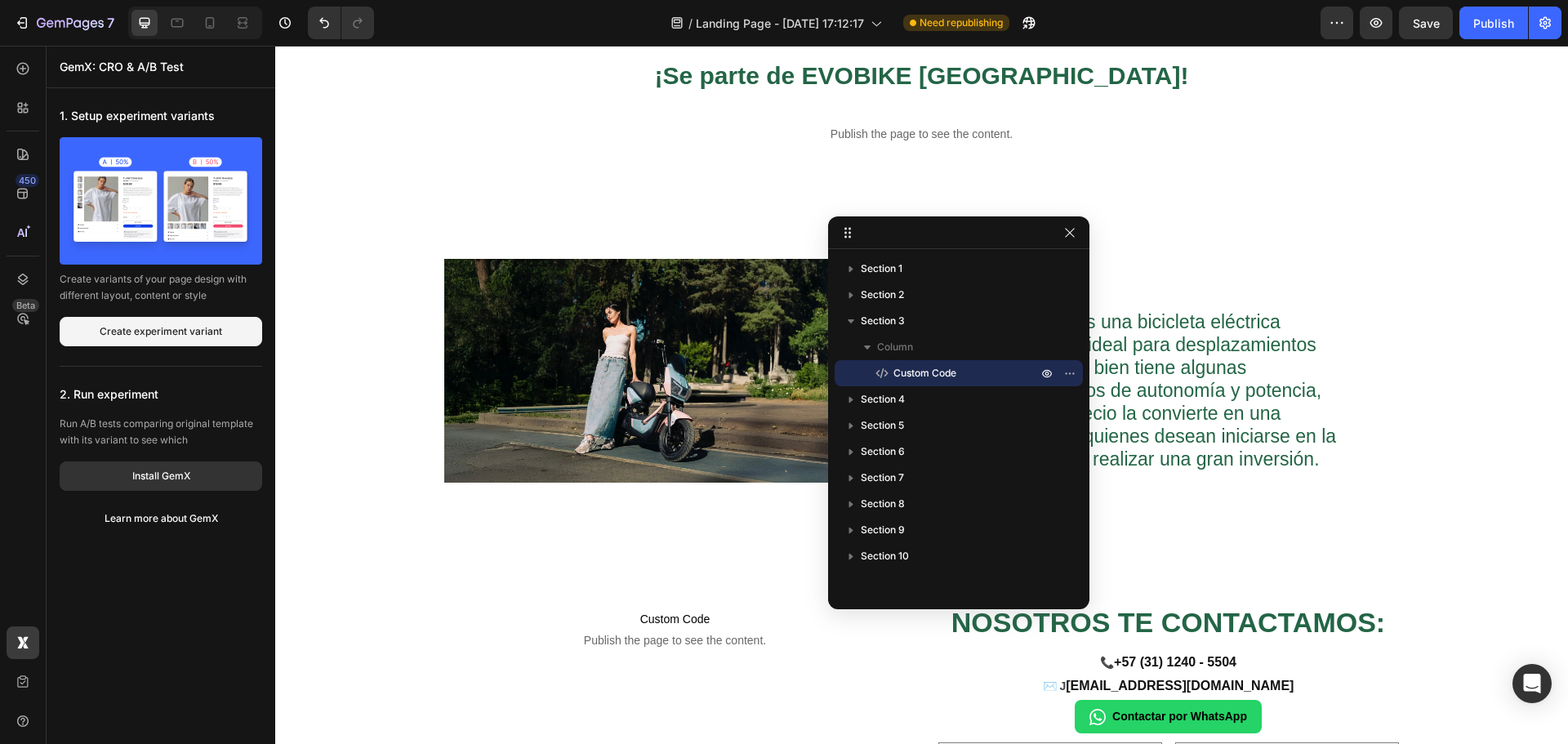
click at [2, 416] on div "450 Beta" at bounding box center [23, 395] width 47 height 698
click at [1069, 240] on button "button" at bounding box center [1070, 233] width 20 height 20
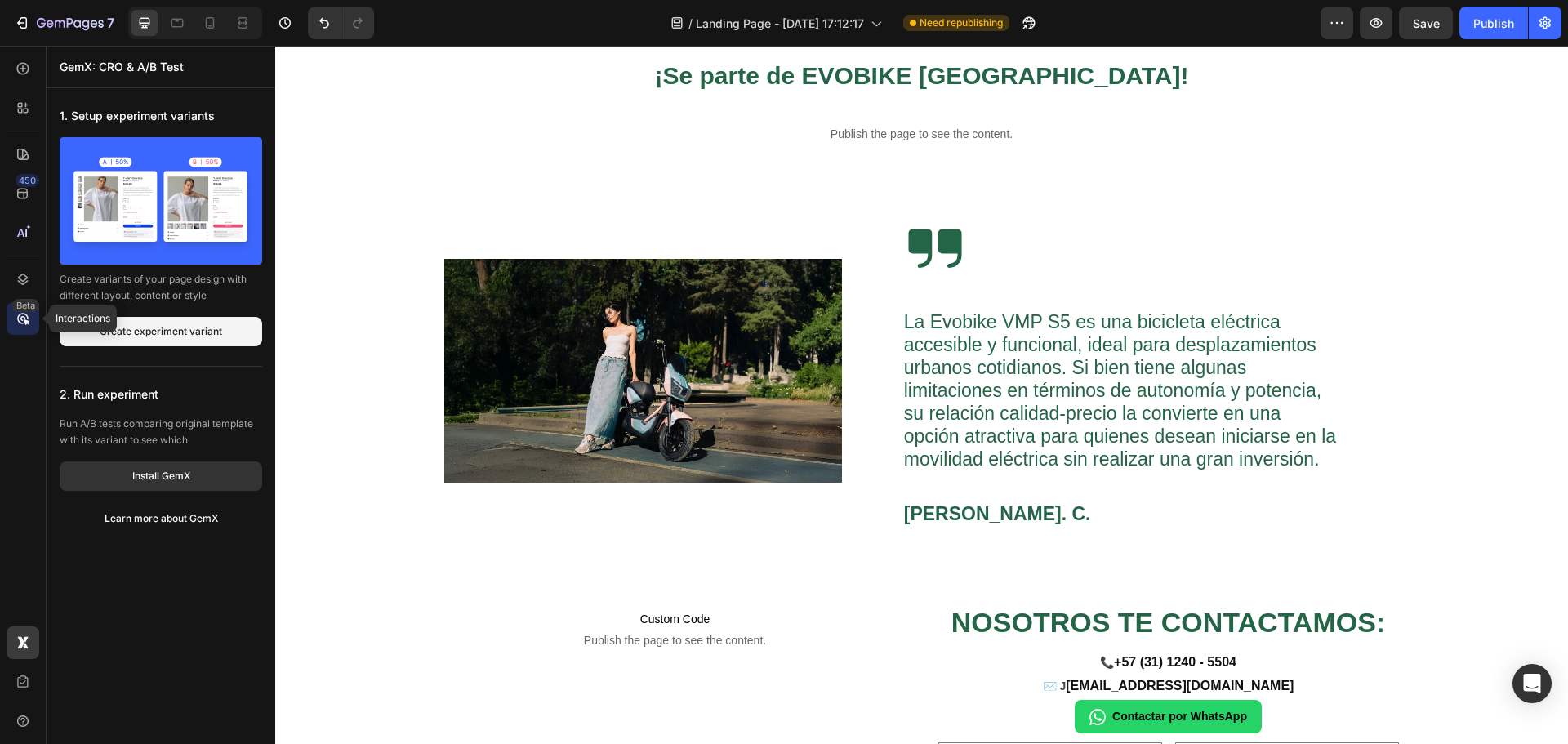
click at [16, 311] on div "Beta" at bounding box center [26, 305] width 27 height 14
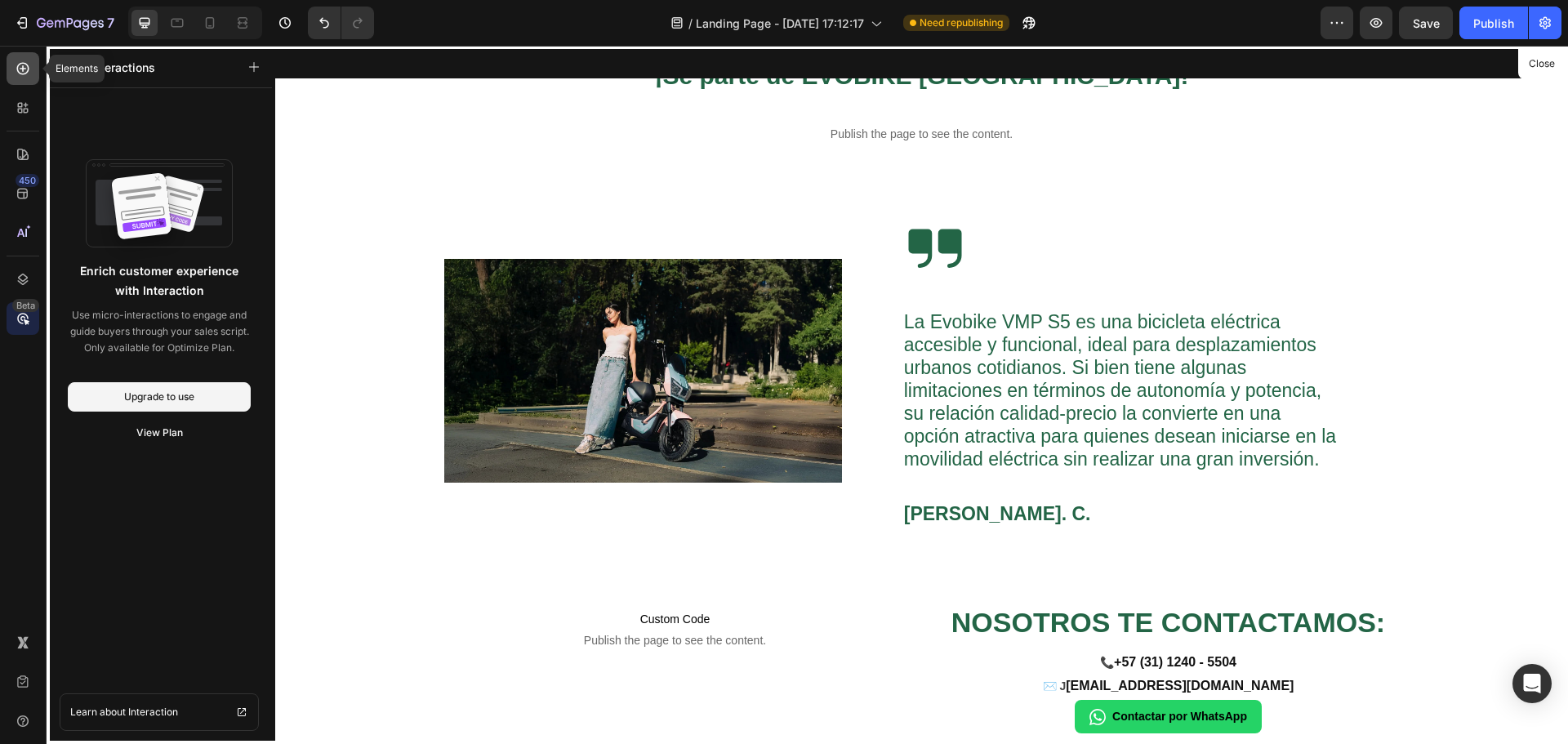
click at [22, 81] on div at bounding box center [23, 68] width 32 height 32
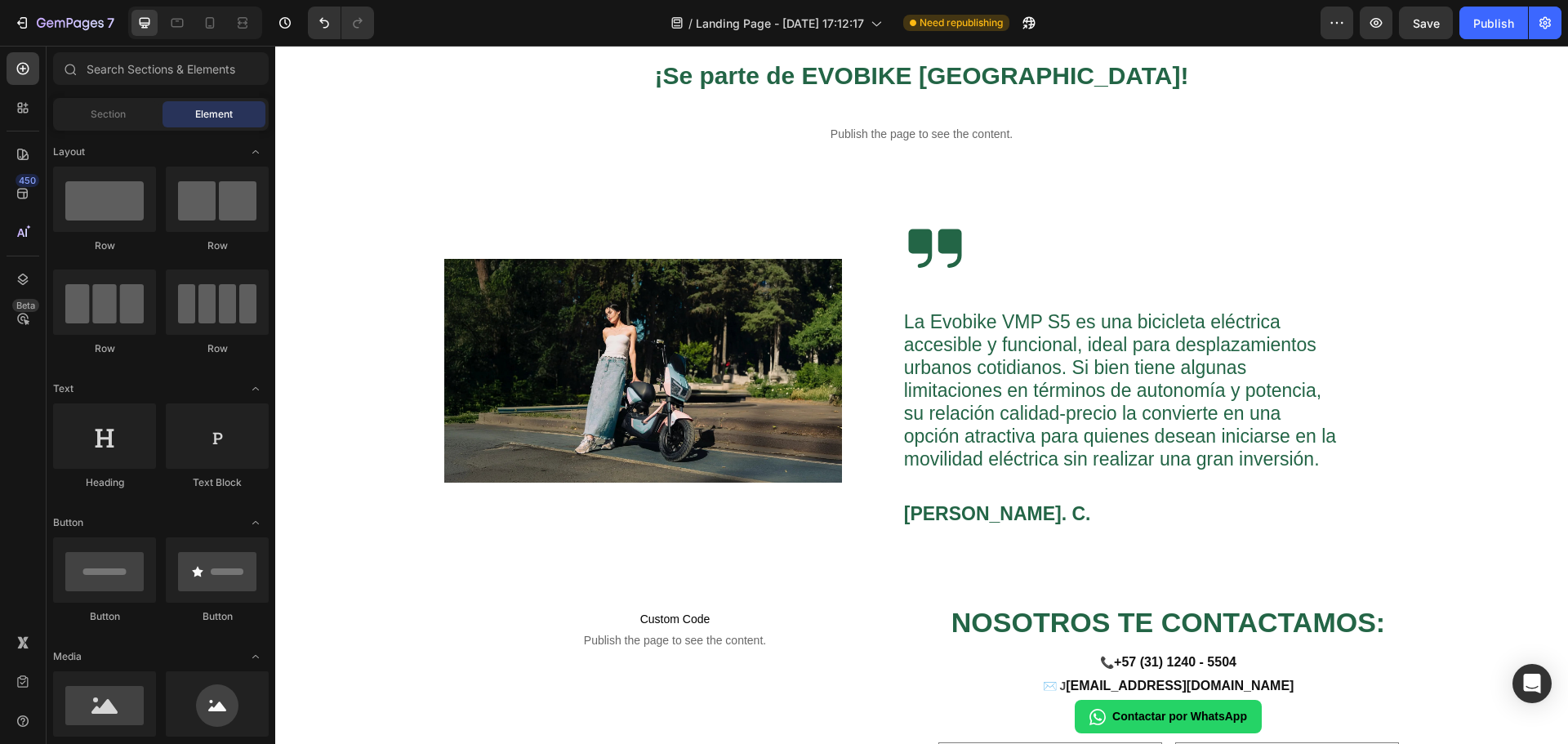
click at [0, 522] on div "450 Beta" at bounding box center [23, 395] width 47 height 698
click at [291, 29] on icon "button" at bounding box center [285, 23] width 16 height 16
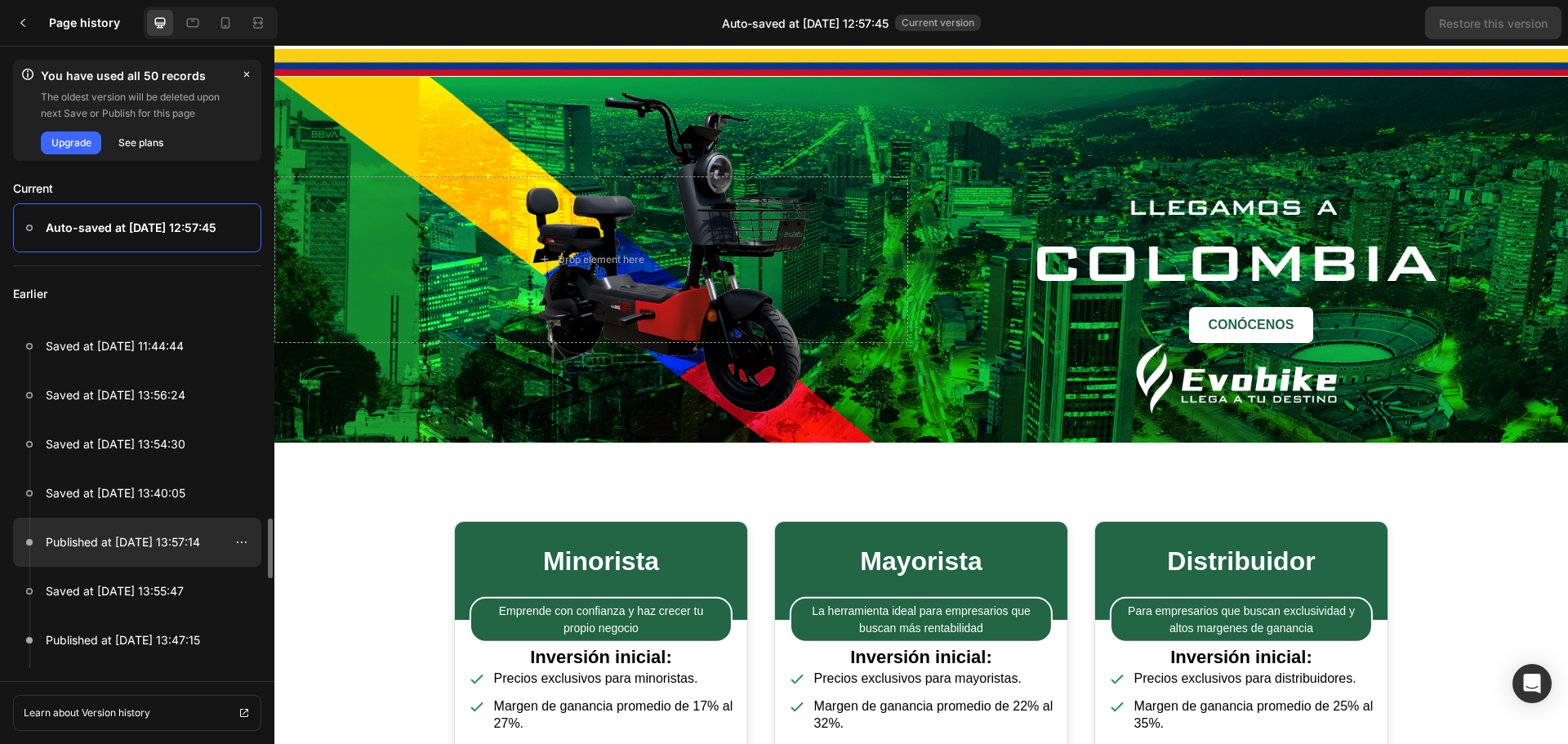
scroll to position [163, 0]
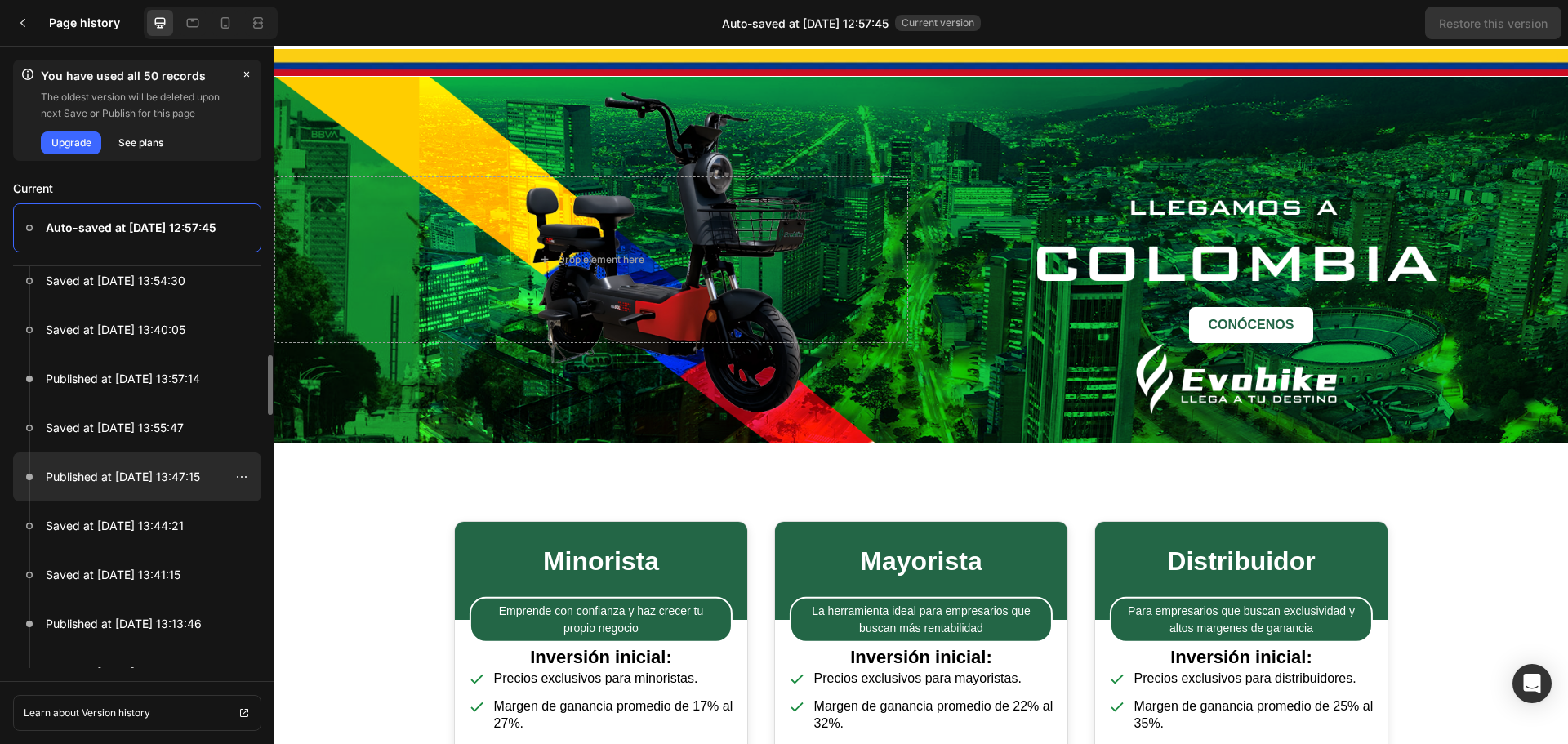
click at [162, 475] on p "Published at [DATE] 13:47:15" at bounding box center [122, 477] width 154 height 20
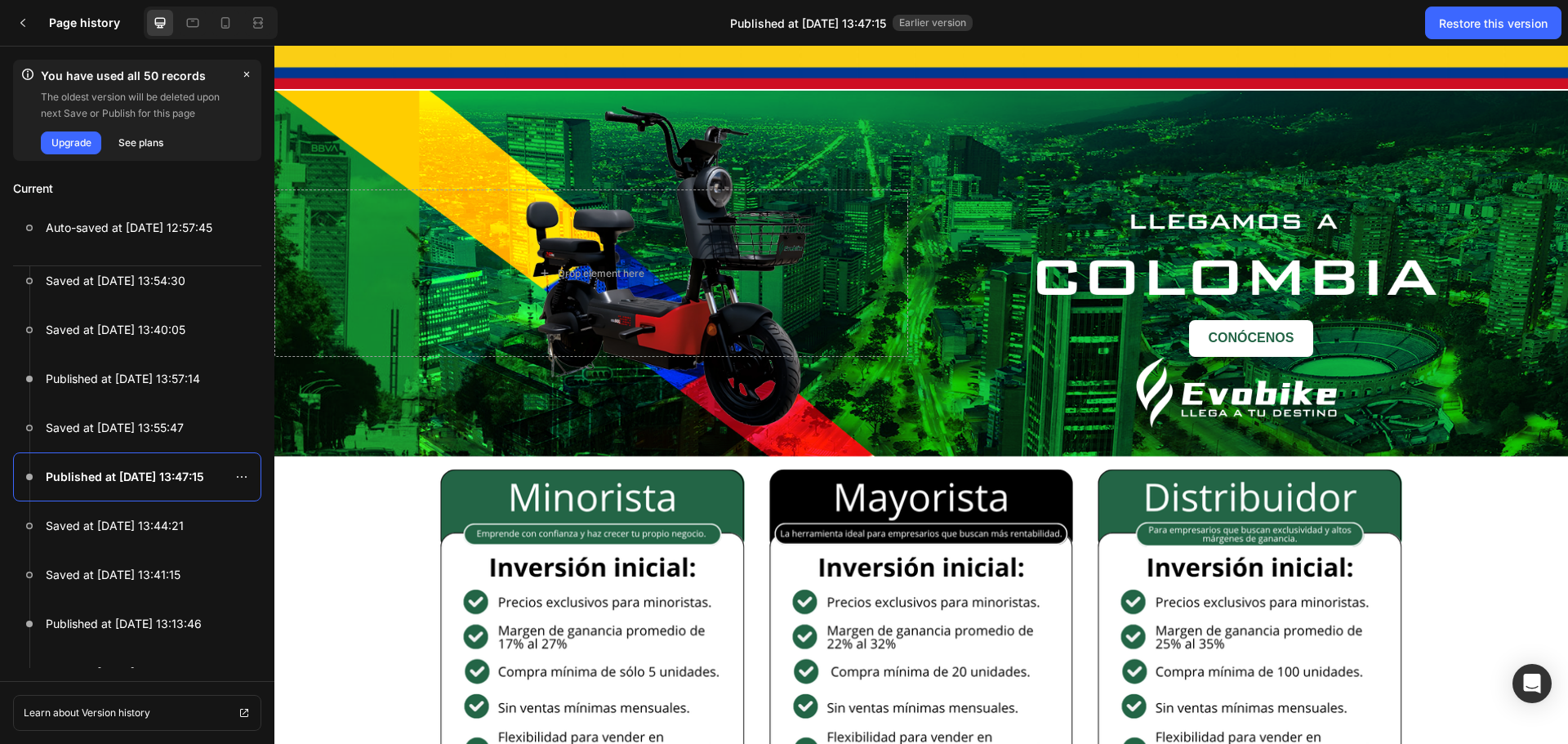
scroll to position [0, 0]
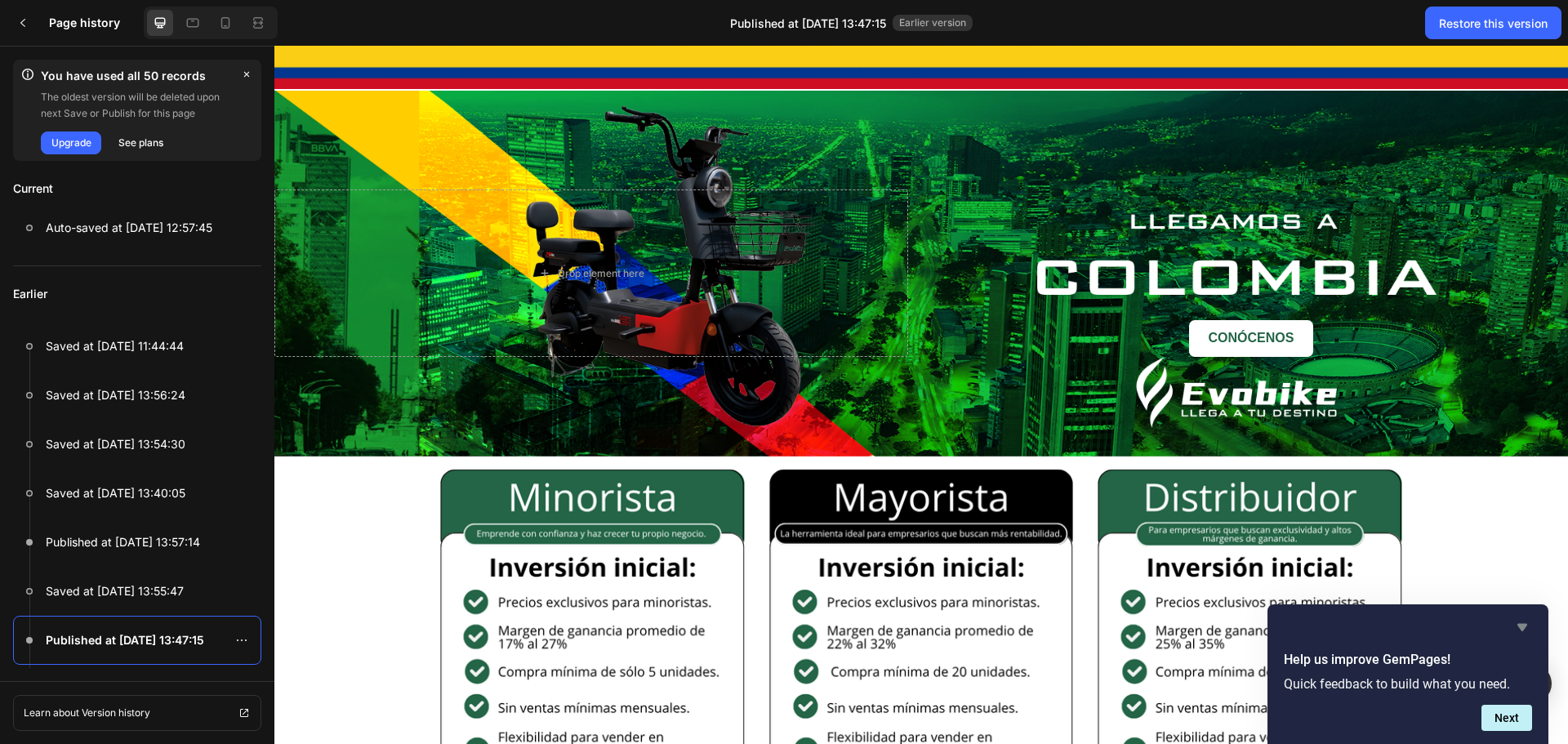
click at [1527, 625] on icon "Hide survey" at bounding box center [1522, 627] width 20 height 20
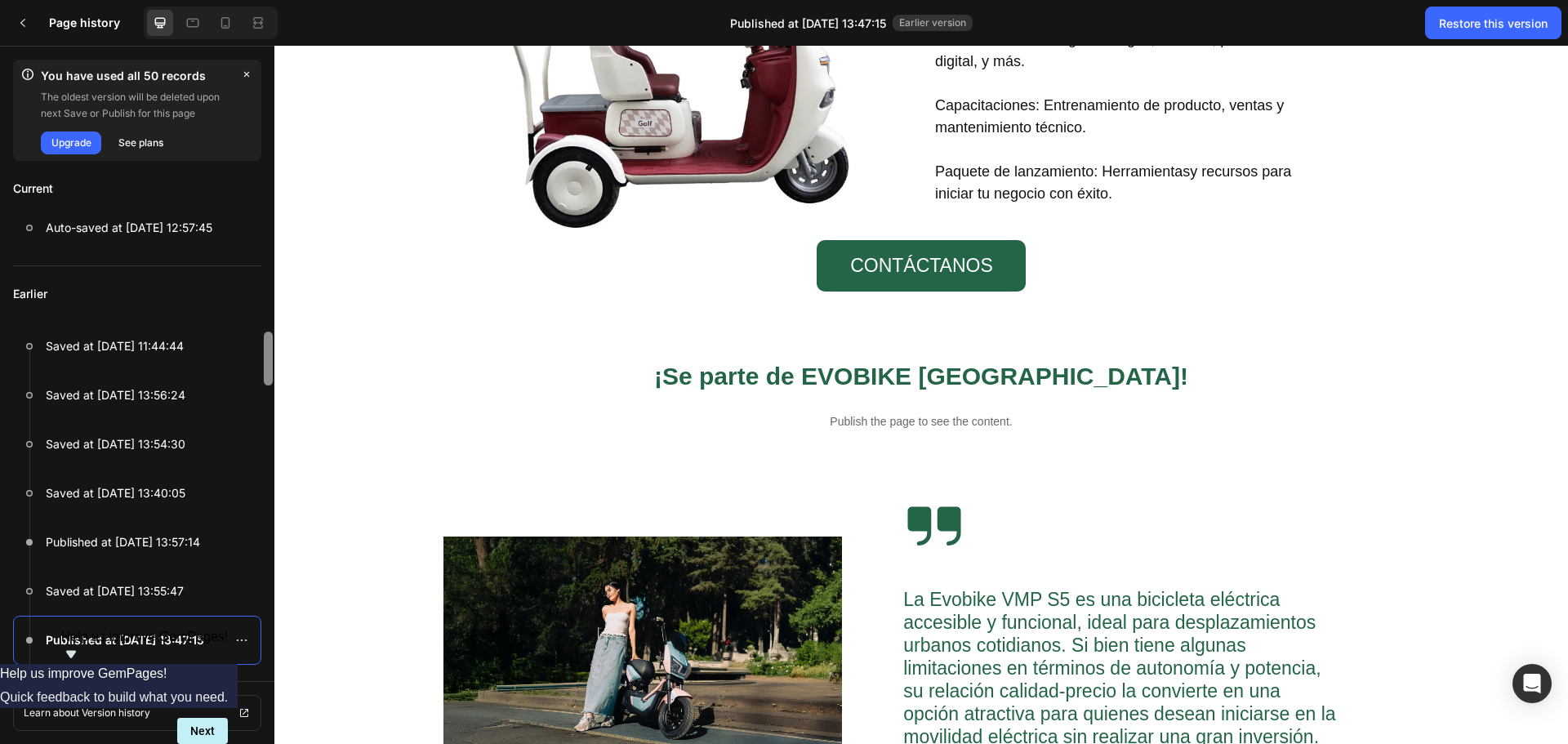
drag, startPoint x: 271, startPoint y: 425, endPoint x: 263, endPoint y: 295, distance: 130.2
click at [263, 295] on div "Earlier Saved at [DATE] 11:44:44 Saved at [DATE] 13:56:24 Saved at [DATE] 13:54…" at bounding box center [137, 467] width 275 height 402
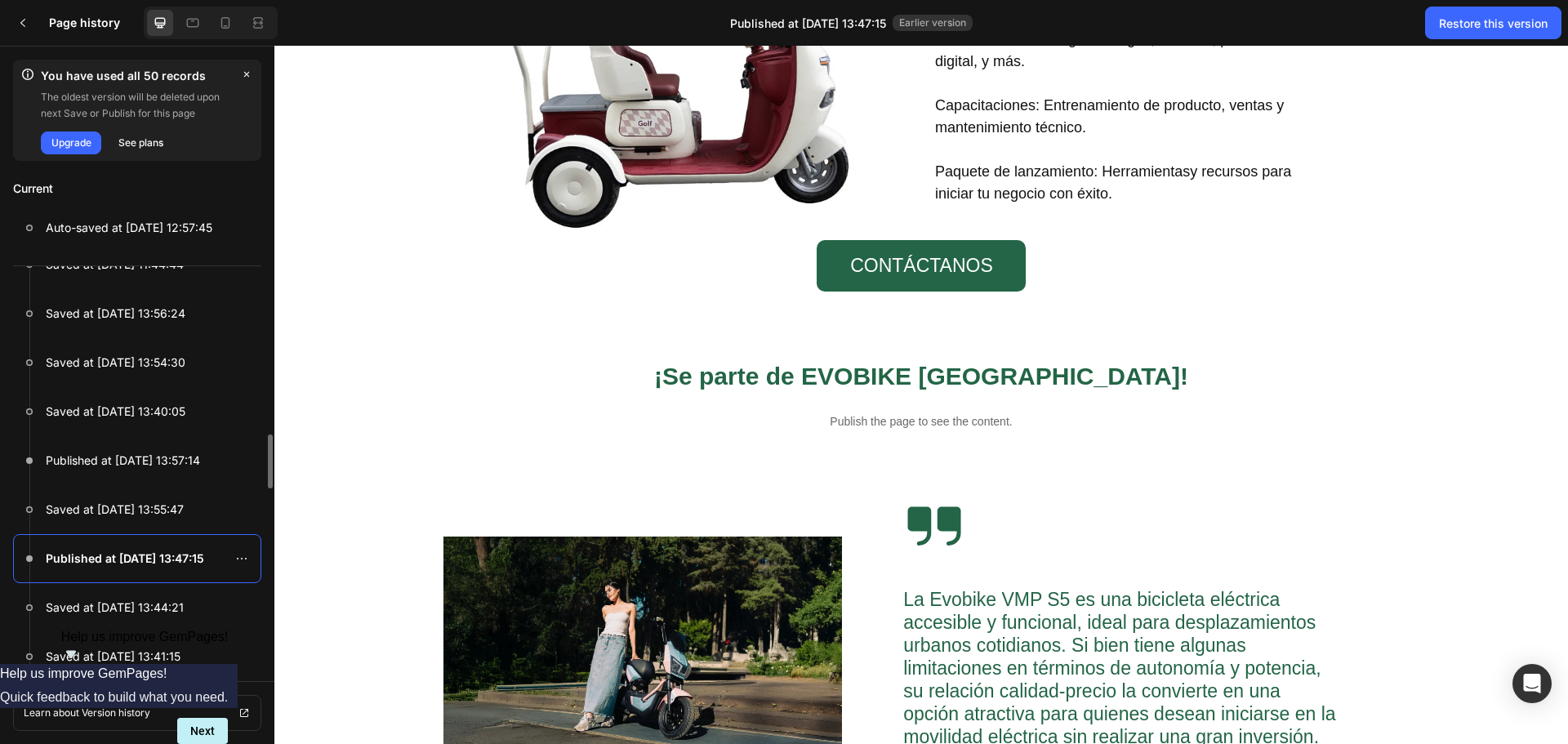
scroll to position [163, 0]
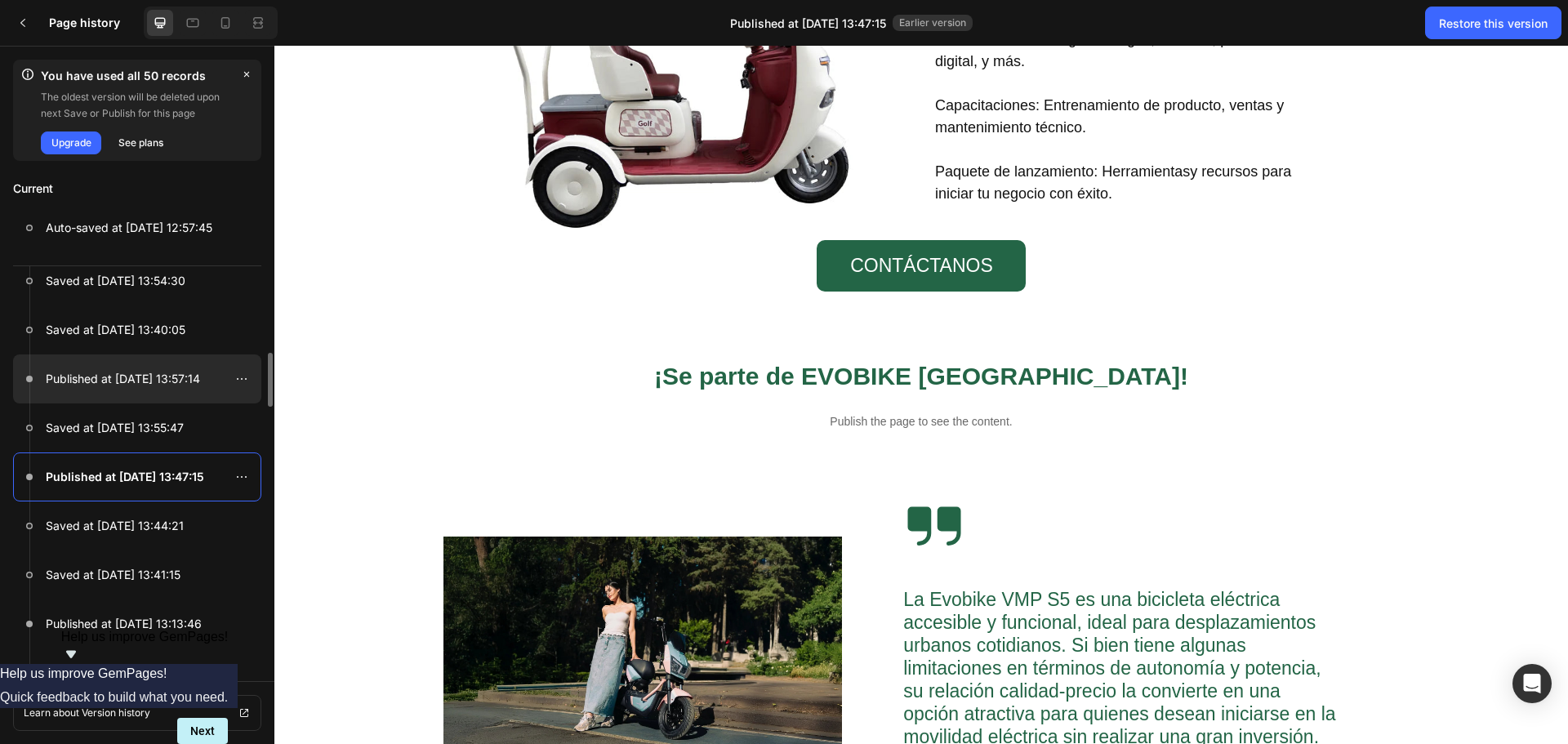
click at [115, 375] on p "Published at [DATE] 13:57:14" at bounding box center [122, 379] width 154 height 20
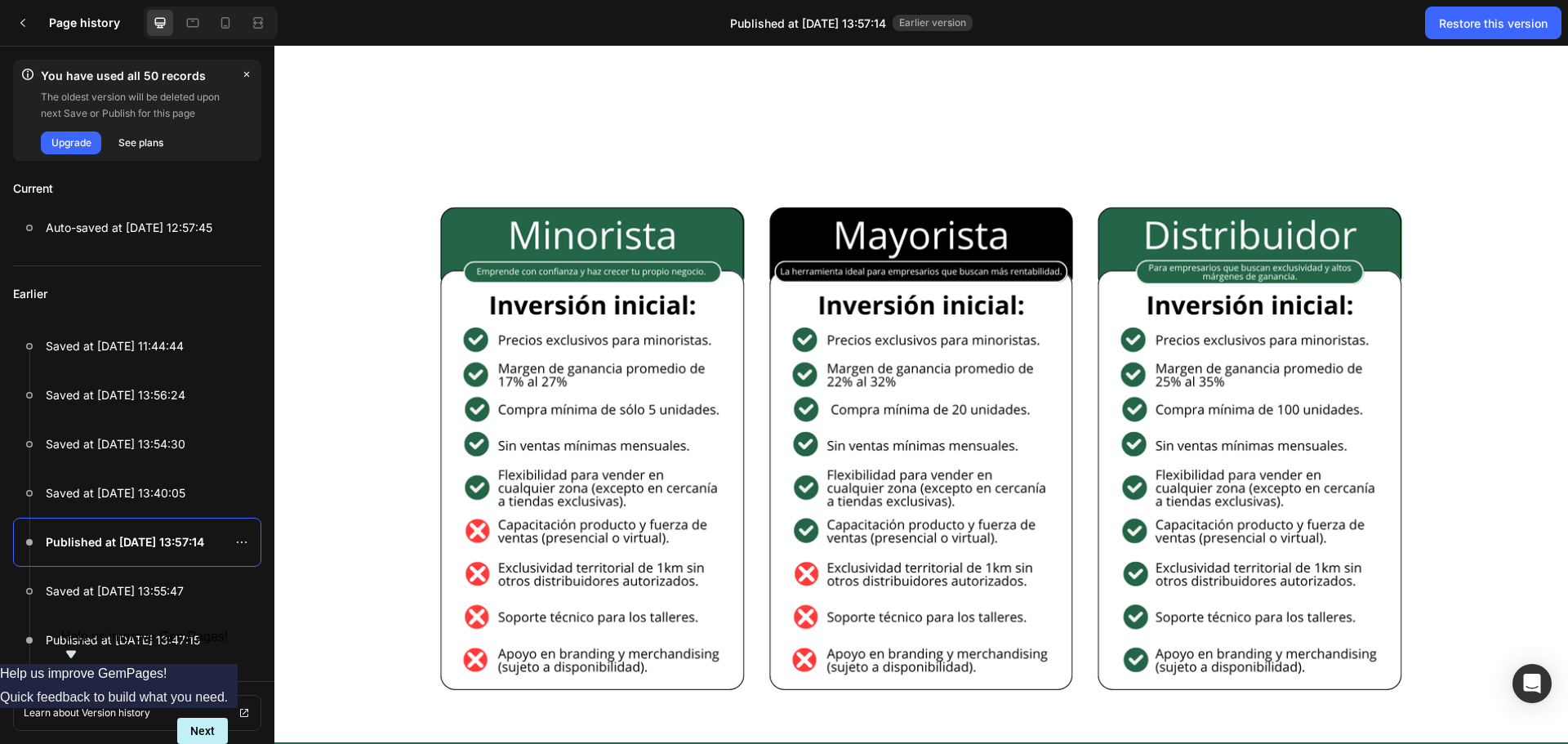
scroll to position [490, 0]
